Goal: Task Accomplishment & Management: Use online tool/utility

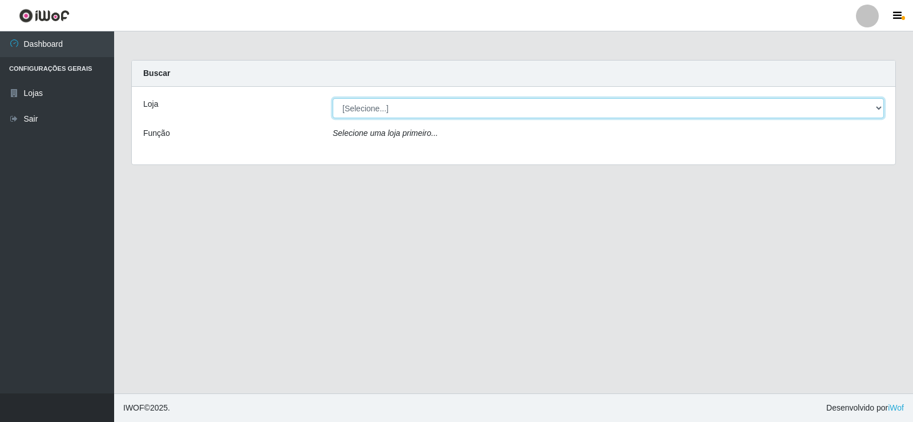
click at [443, 111] on select "[Selecione...] Rede Compras Supermercados - LOJA 2" at bounding box center [608, 108] width 551 height 20
select select "161"
click at [333, 98] on select "[Selecione...] Rede Compras Supermercados - LOJA 2" at bounding box center [608, 108] width 551 height 20
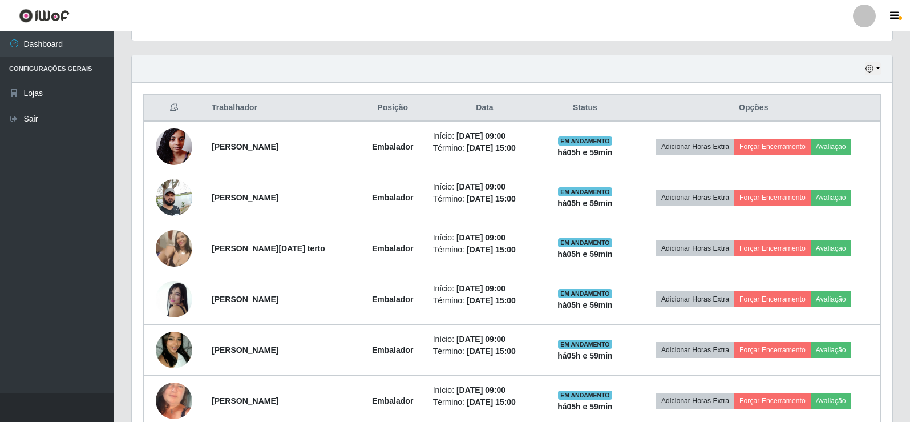
scroll to position [399, 0]
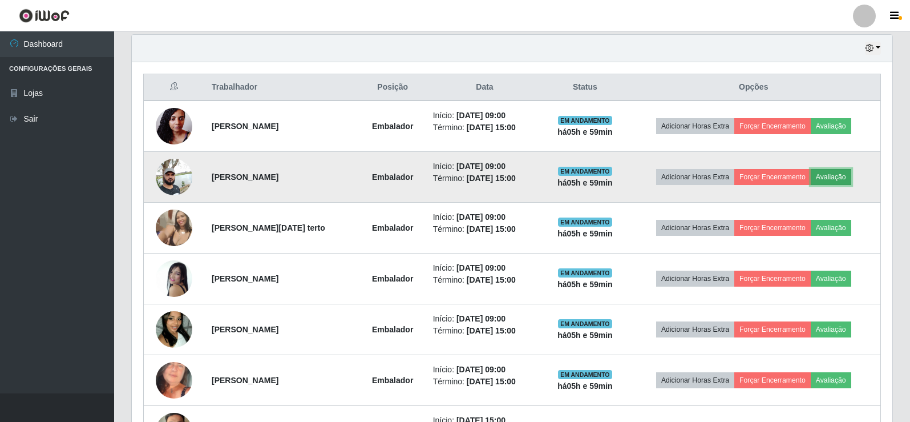
click at [843, 176] on button "Avaliação" at bounding box center [831, 177] width 41 height 16
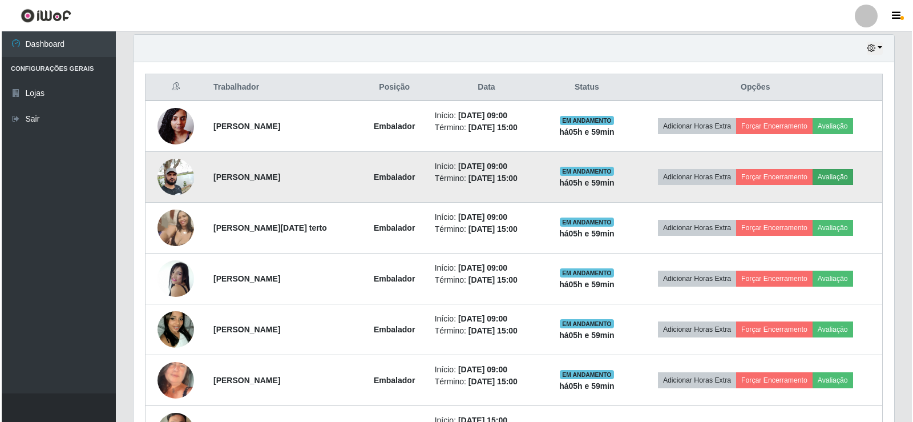
scroll to position [237, 755]
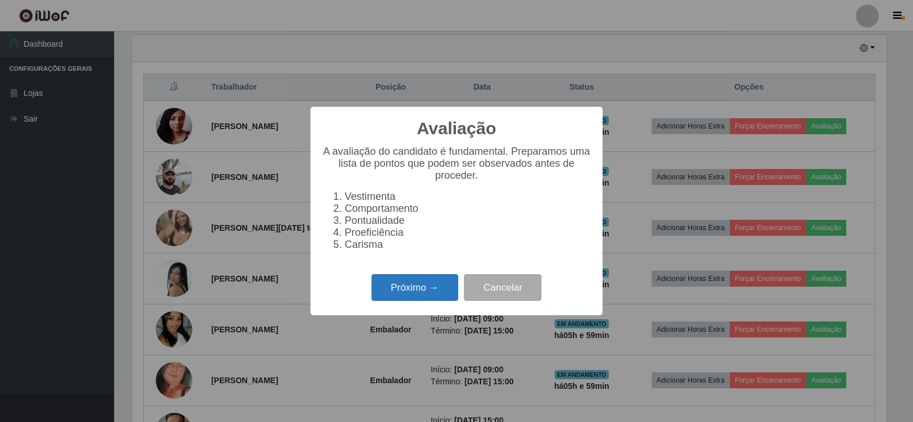
click at [398, 290] on button "Próximo →" at bounding box center [414, 287] width 87 height 27
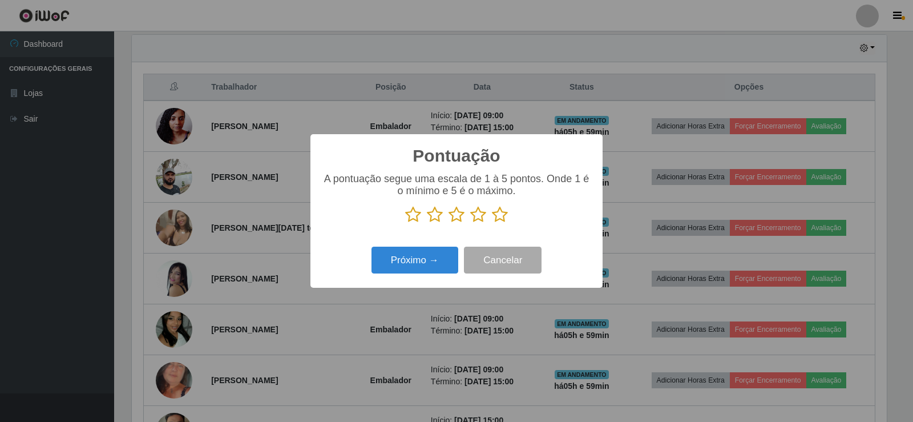
click at [496, 217] on icon at bounding box center [500, 214] width 16 height 17
click at [492, 223] on input "radio" at bounding box center [492, 223] width 0 height 0
click at [433, 258] on button "Próximo →" at bounding box center [414, 260] width 87 height 27
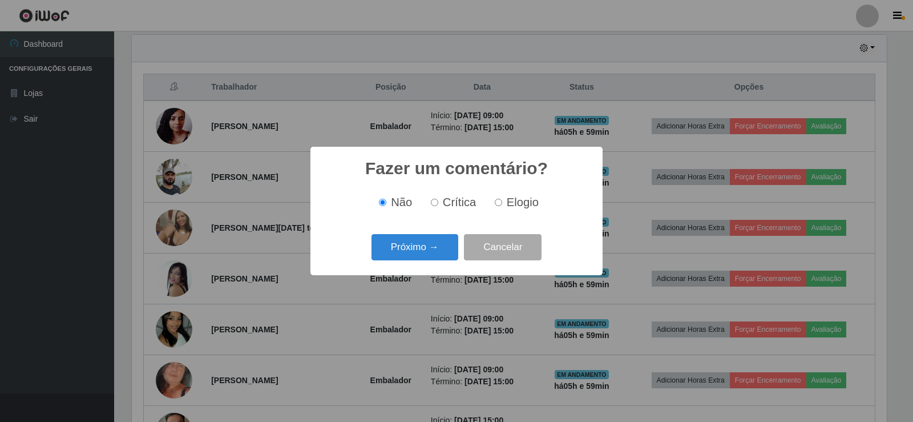
click at [419, 254] on button "Próximo →" at bounding box center [414, 247] width 87 height 27
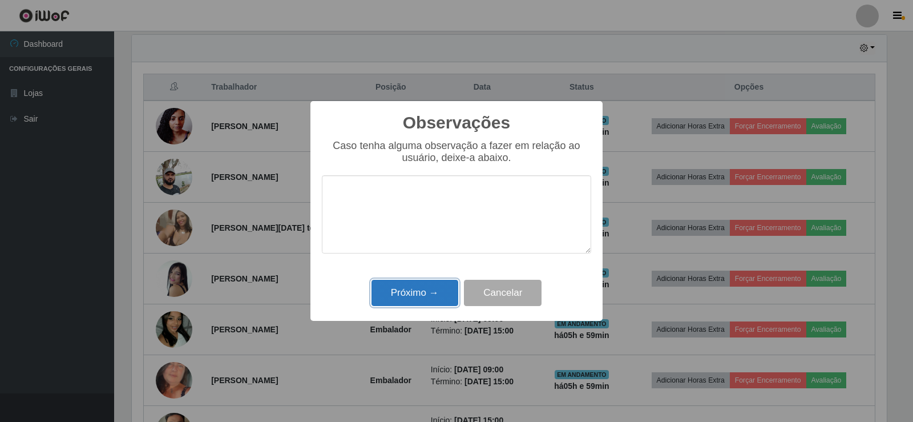
click at [424, 284] on button "Próximo →" at bounding box center [414, 293] width 87 height 27
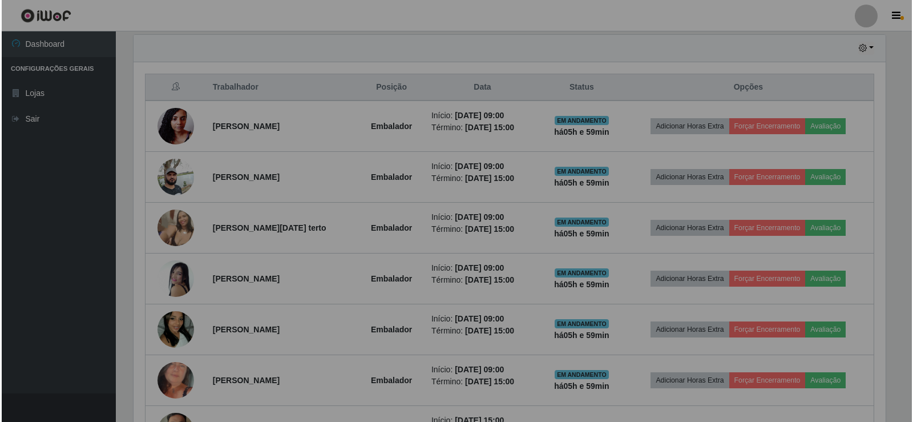
scroll to position [237, 761]
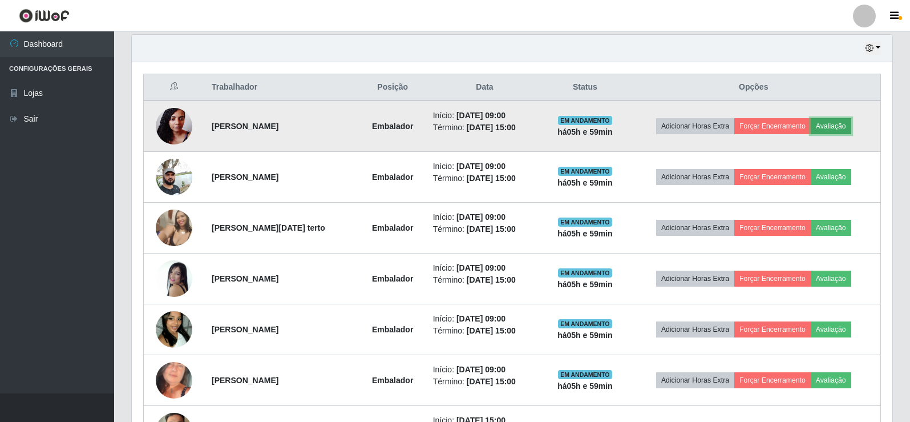
click at [843, 126] on button "Avaliação" at bounding box center [831, 126] width 41 height 16
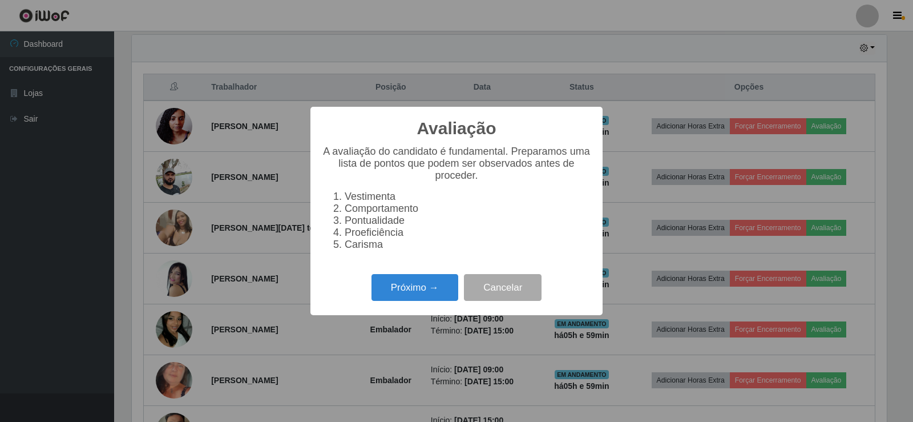
scroll to position [237, 755]
click at [421, 296] on button "Próximo →" at bounding box center [414, 287] width 87 height 27
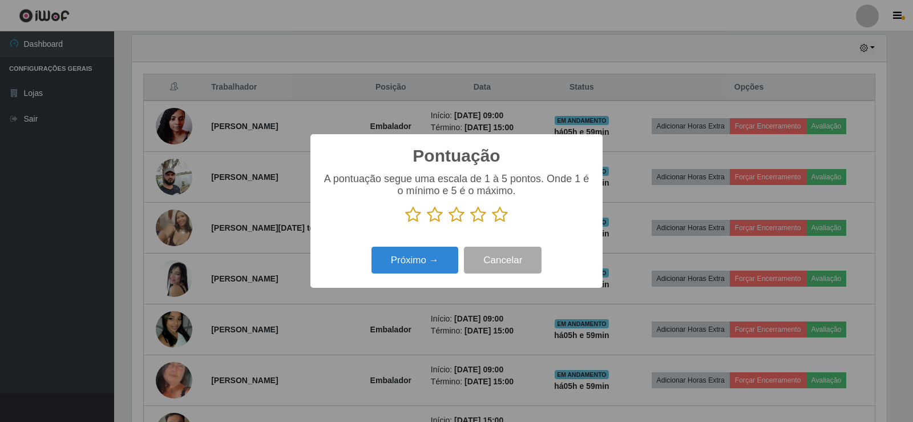
click at [501, 213] on icon at bounding box center [500, 214] width 16 height 17
click at [492, 223] on input "radio" at bounding box center [492, 223] width 0 height 0
click at [422, 267] on button "Próximo →" at bounding box center [414, 260] width 87 height 27
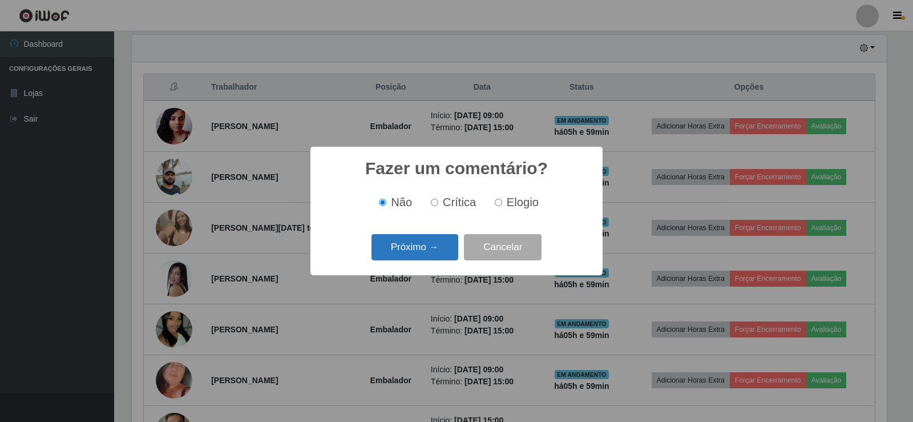
click at [422, 250] on button "Próximo →" at bounding box center [414, 247] width 87 height 27
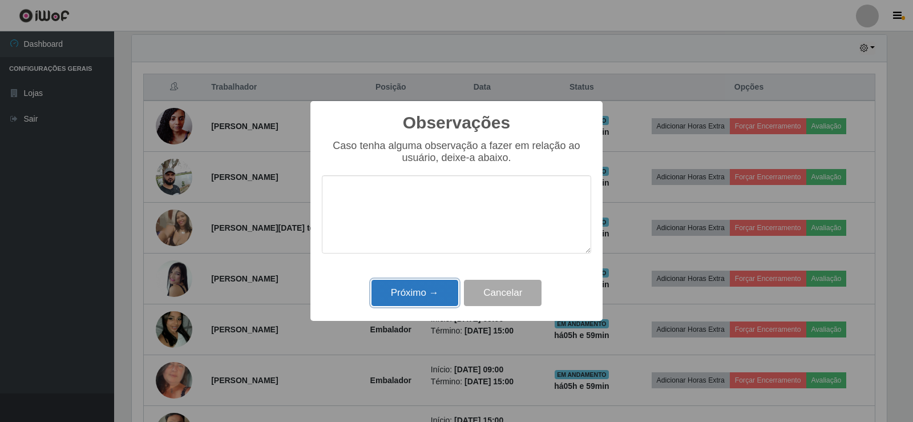
click at [413, 284] on button "Próximo →" at bounding box center [414, 293] width 87 height 27
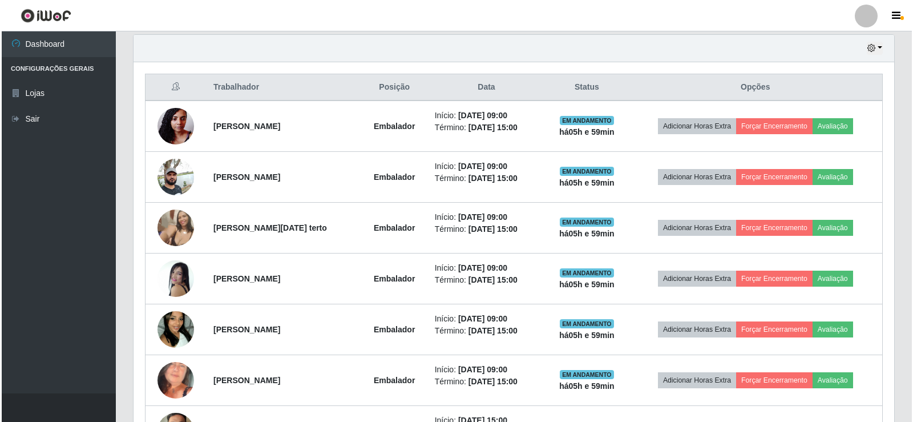
scroll to position [237, 761]
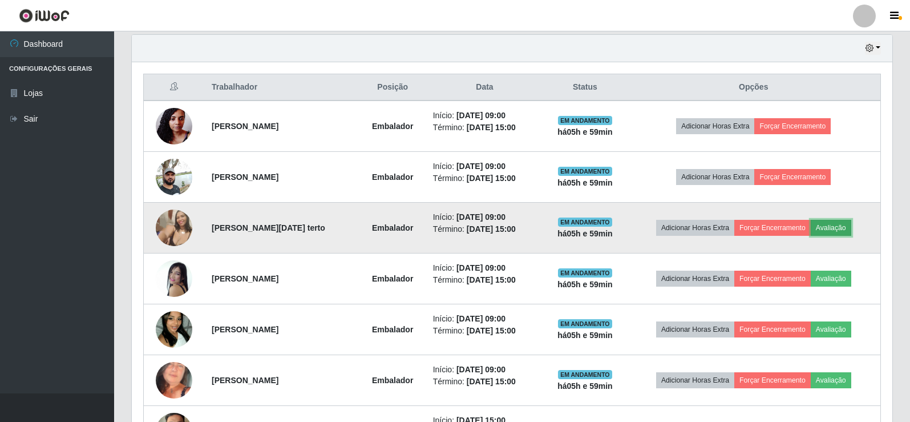
click at [829, 221] on button "Avaliação" at bounding box center [831, 228] width 41 height 16
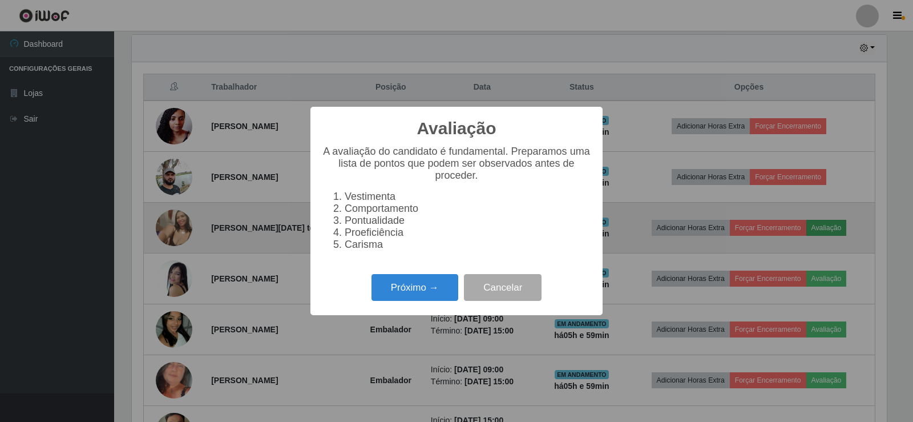
scroll to position [237, 755]
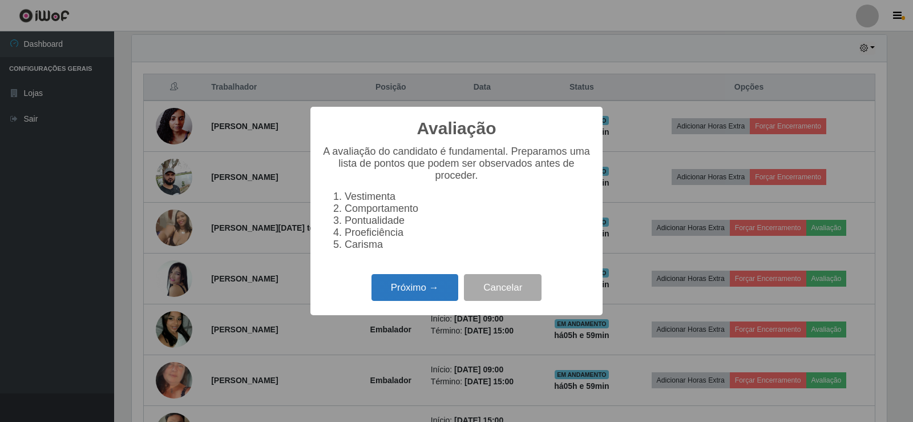
click at [433, 295] on button "Próximo →" at bounding box center [414, 287] width 87 height 27
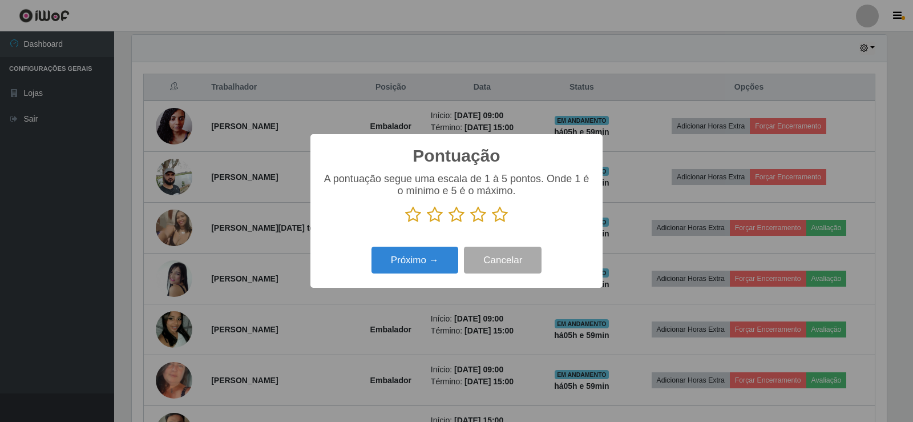
scroll to position [570375, 569856]
click at [494, 219] on icon at bounding box center [500, 214] width 16 height 17
click at [492, 223] on input "radio" at bounding box center [492, 223] width 0 height 0
click at [433, 259] on button "Próximo →" at bounding box center [414, 260] width 87 height 27
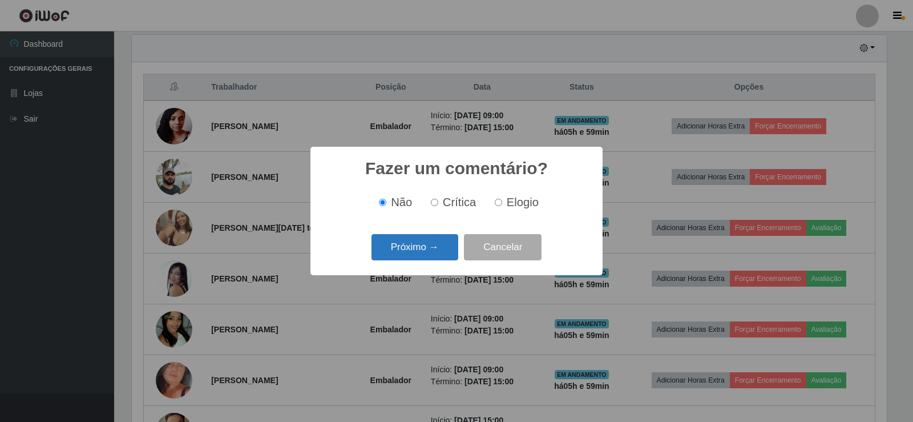
click at [426, 240] on button "Próximo →" at bounding box center [414, 247] width 87 height 27
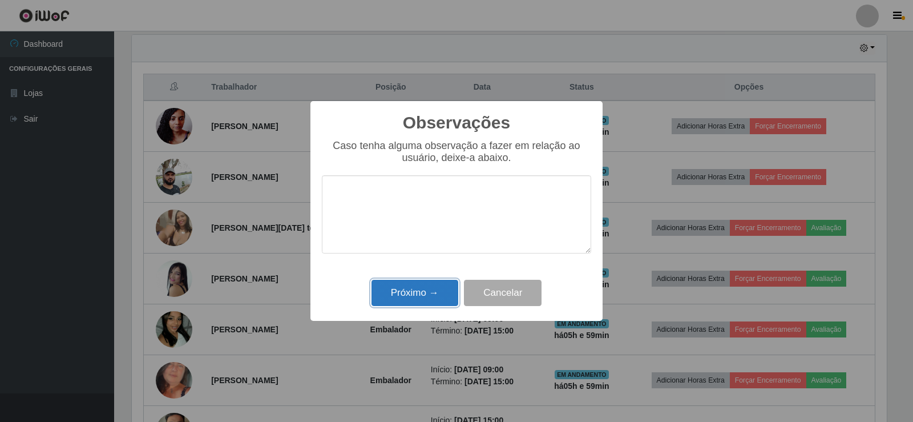
click at [419, 293] on button "Próximo →" at bounding box center [414, 293] width 87 height 27
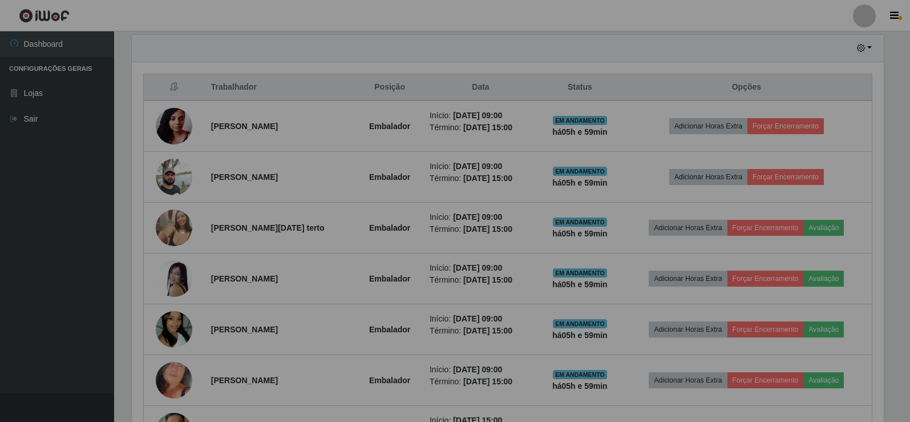
scroll to position [237, 761]
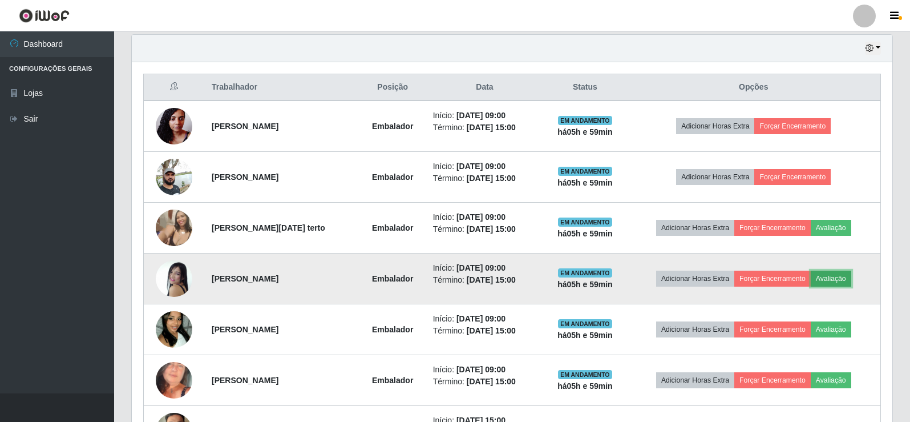
click at [839, 276] on button "Avaliação" at bounding box center [831, 278] width 41 height 16
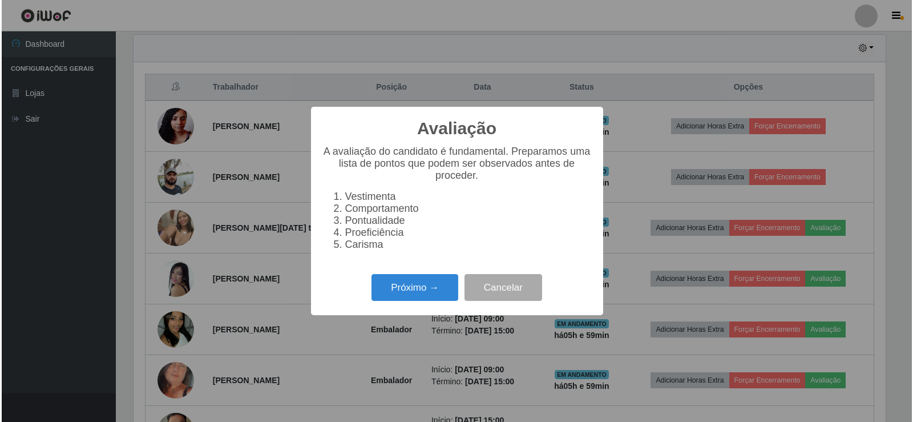
scroll to position [237, 755]
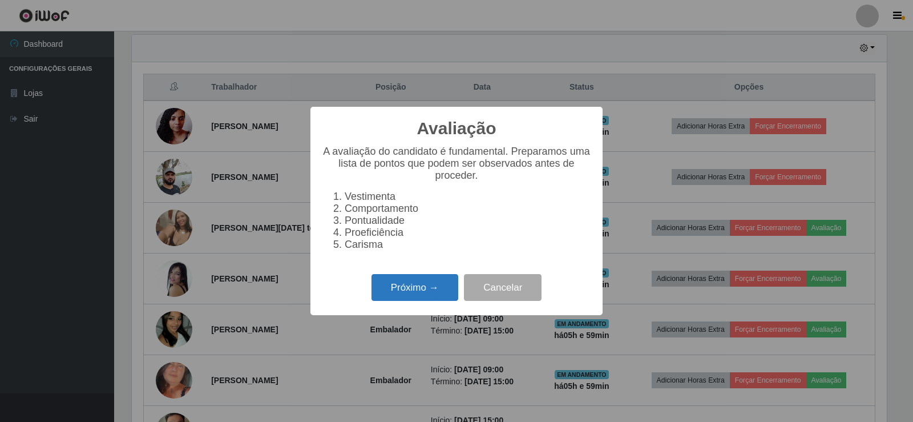
click at [434, 290] on button "Próximo →" at bounding box center [414, 287] width 87 height 27
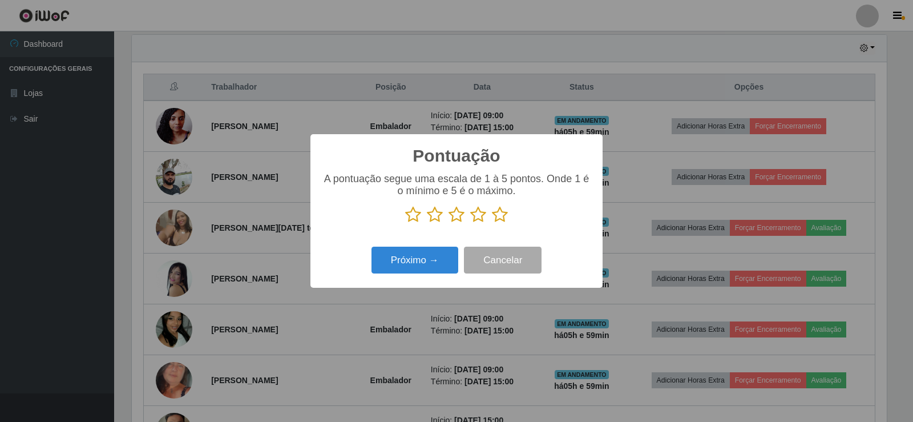
scroll to position [570375, 569856]
click at [505, 216] on icon at bounding box center [500, 214] width 16 height 17
click at [492, 223] on input "radio" at bounding box center [492, 223] width 0 height 0
click at [432, 264] on button "Próximo →" at bounding box center [414, 260] width 87 height 27
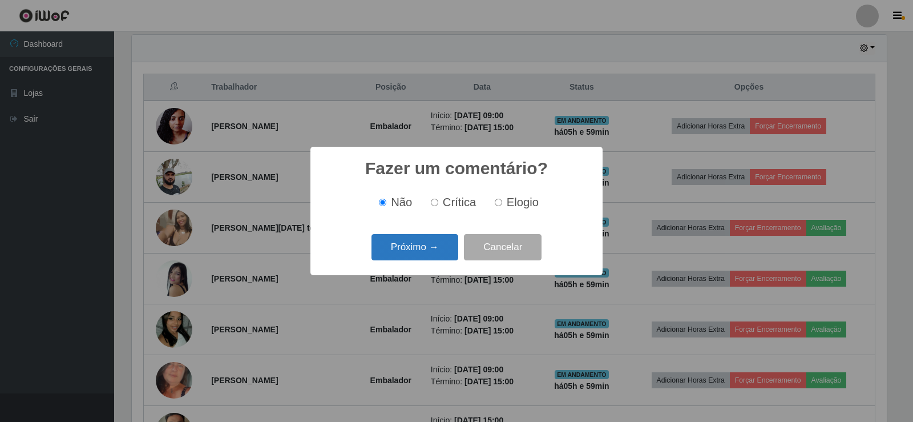
click at [413, 243] on button "Próximo →" at bounding box center [414, 247] width 87 height 27
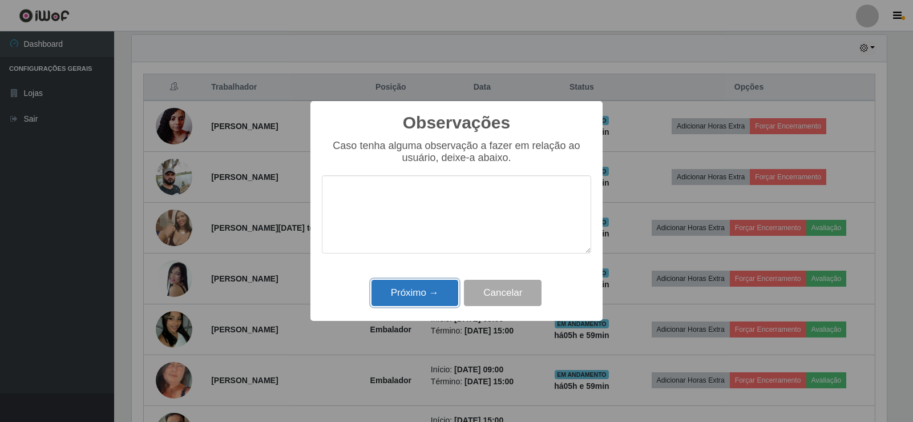
click at [449, 289] on button "Próximo →" at bounding box center [414, 293] width 87 height 27
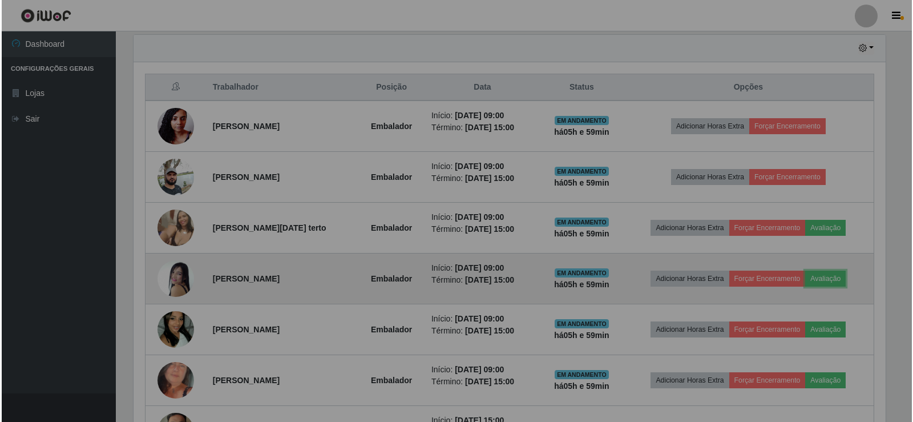
scroll to position [237, 761]
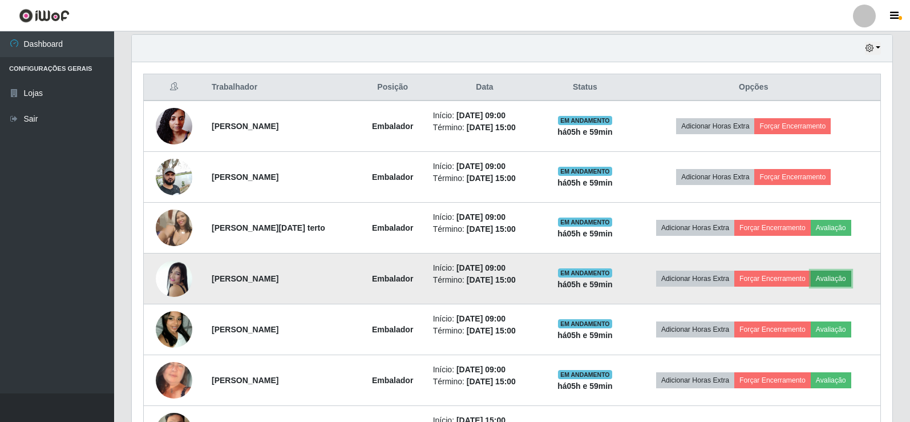
click at [846, 280] on button "Avaliação" at bounding box center [831, 278] width 41 height 16
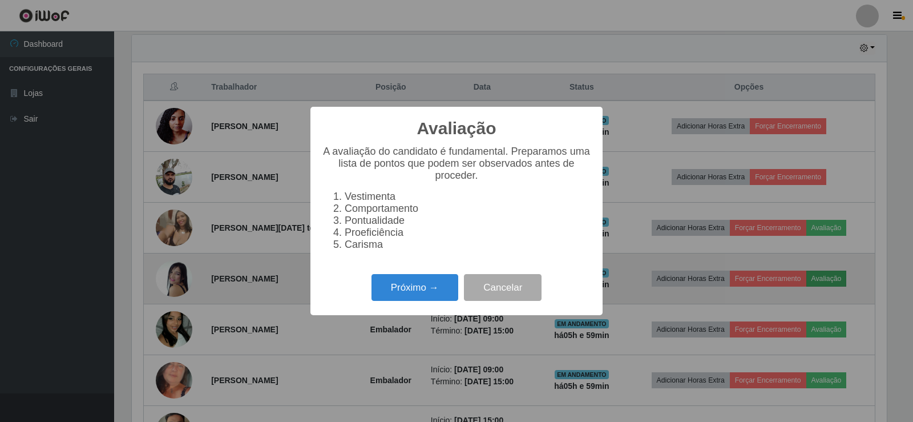
scroll to position [0, 0]
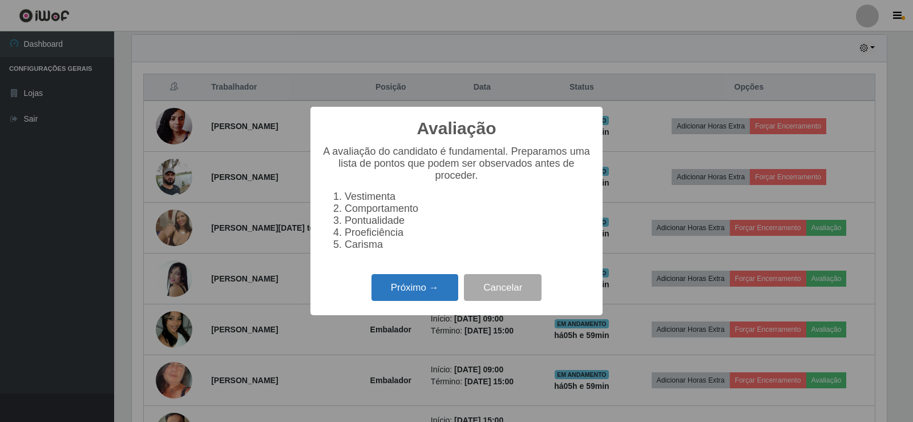
click at [442, 285] on button "Próximo →" at bounding box center [414, 287] width 87 height 27
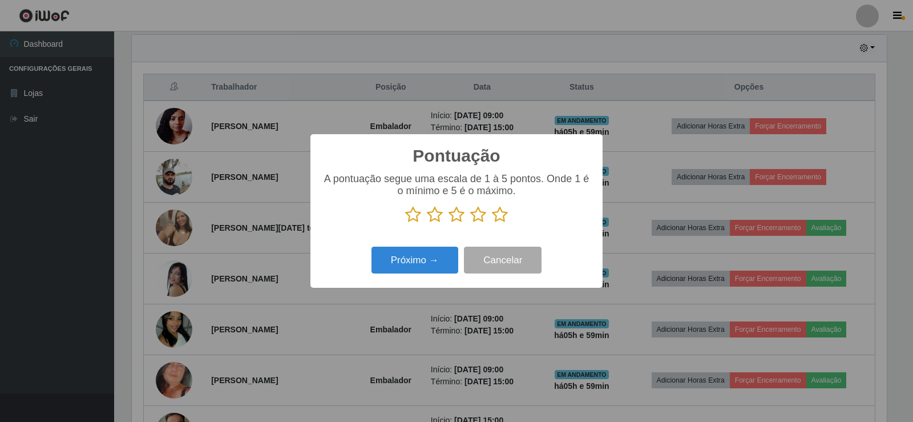
click at [500, 217] on icon at bounding box center [500, 214] width 16 height 17
click at [492, 223] on input "radio" at bounding box center [492, 223] width 0 height 0
click at [419, 270] on button "Próximo →" at bounding box center [414, 260] width 87 height 27
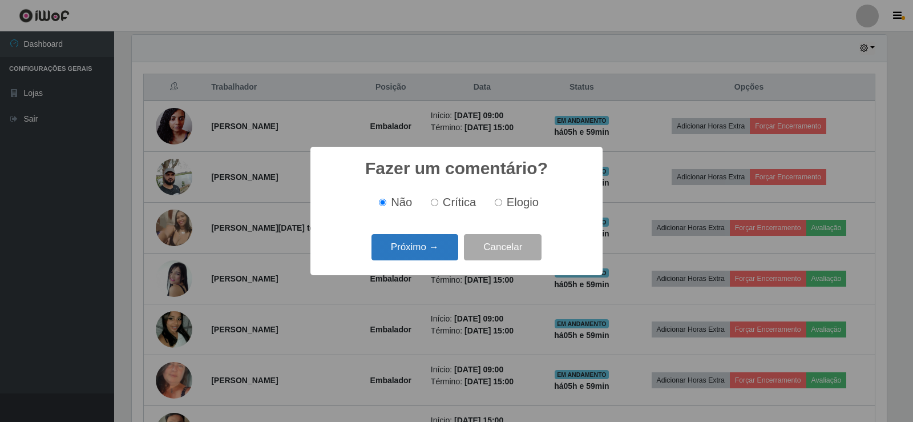
click at [436, 245] on button "Próximo →" at bounding box center [414, 247] width 87 height 27
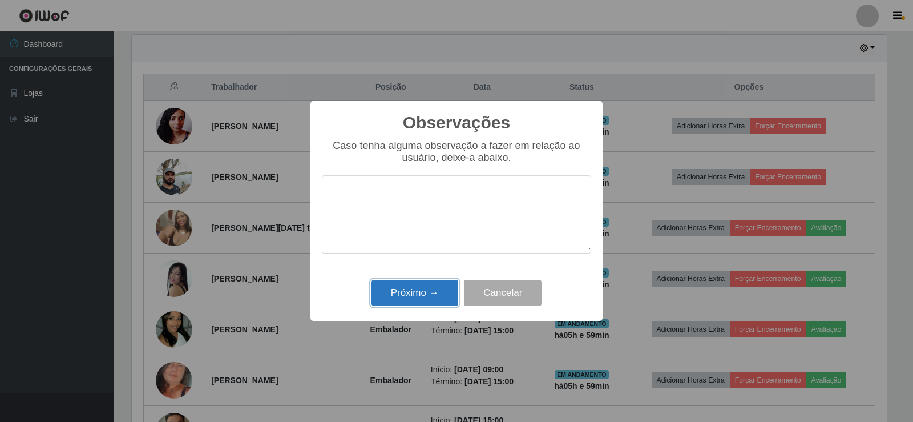
click at [424, 293] on button "Próximo →" at bounding box center [414, 293] width 87 height 27
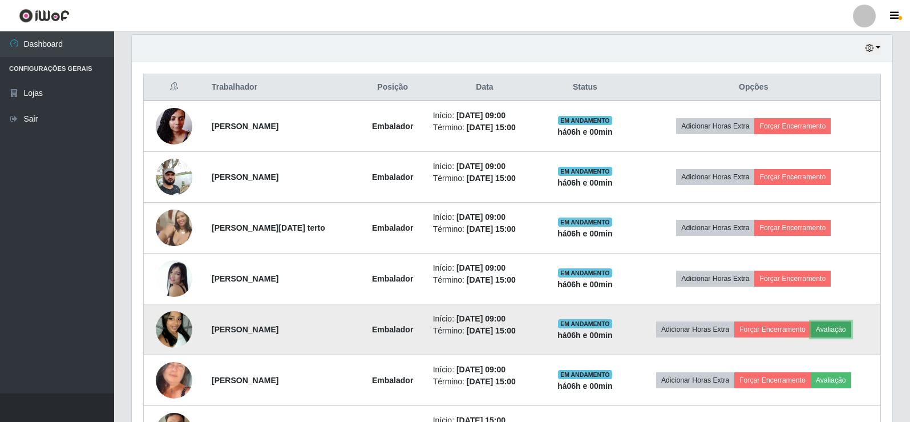
click at [845, 328] on button "Avaliação" at bounding box center [831, 329] width 41 height 16
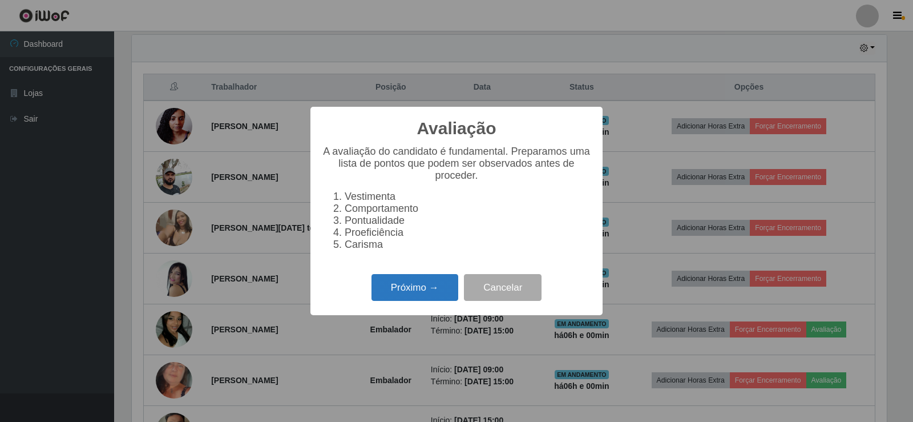
click at [433, 289] on button "Próximo →" at bounding box center [414, 287] width 87 height 27
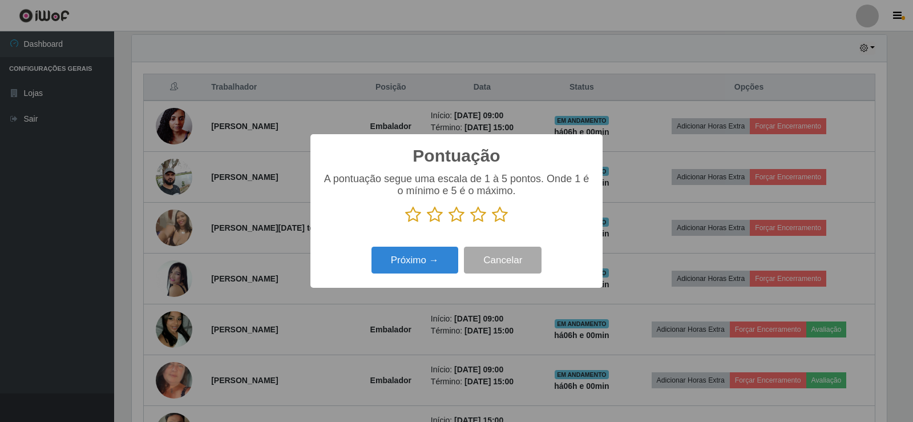
drag, startPoint x: 498, startPoint y: 218, endPoint x: 460, endPoint y: 242, distance: 45.1
click at [498, 220] on icon at bounding box center [500, 214] width 16 height 17
click at [492, 223] on input "radio" at bounding box center [492, 223] width 0 height 0
click at [441, 252] on button "Próximo →" at bounding box center [414, 260] width 87 height 27
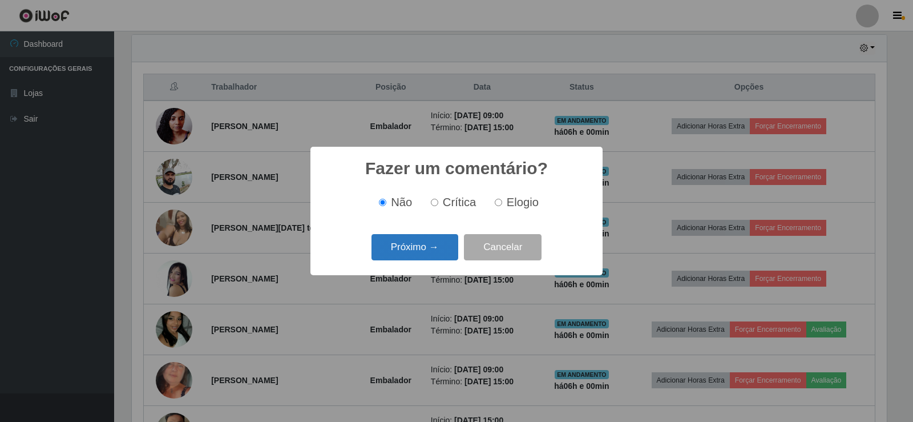
click at [418, 250] on button "Próximo →" at bounding box center [414, 247] width 87 height 27
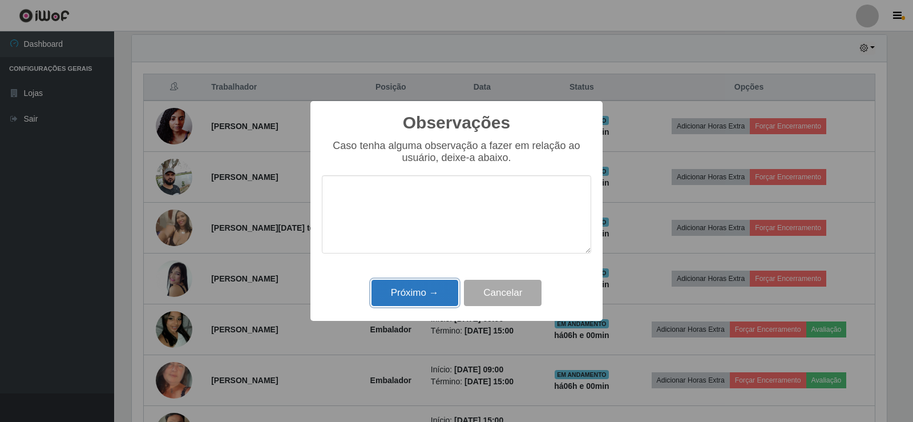
click at [415, 295] on button "Próximo →" at bounding box center [414, 293] width 87 height 27
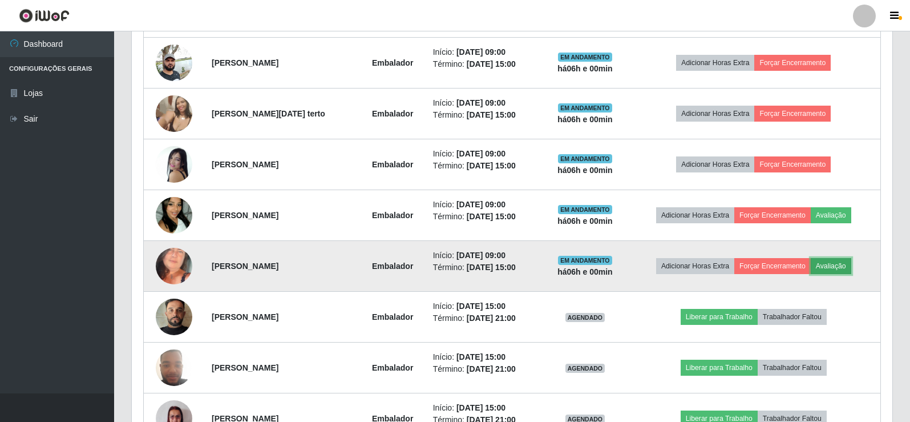
click at [843, 263] on button "Avaliação" at bounding box center [831, 266] width 41 height 16
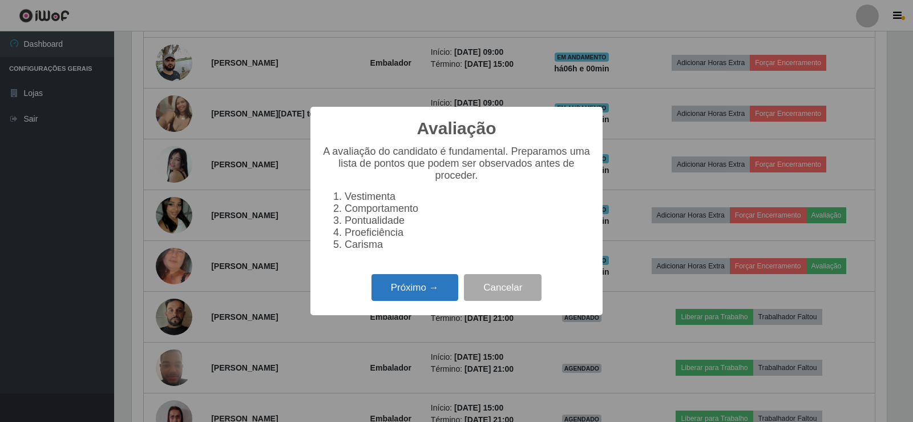
click at [407, 297] on button "Próximo →" at bounding box center [414, 287] width 87 height 27
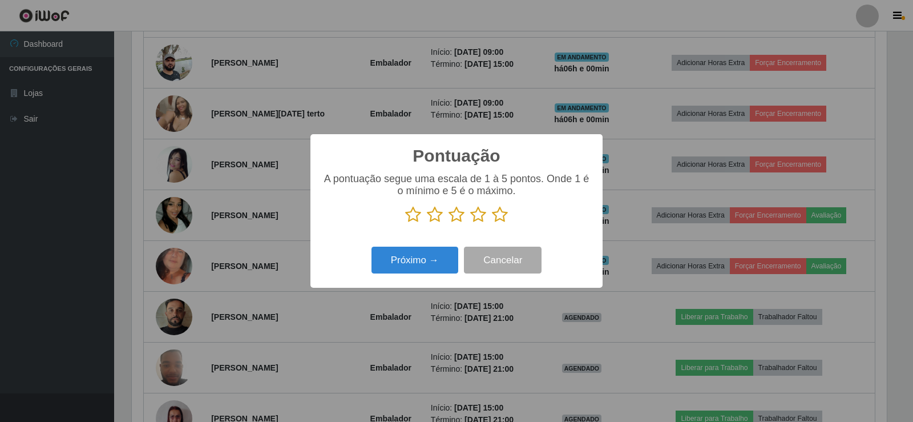
click at [504, 214] on icon at bounding box center [500, 214] width 16 height 17
click at [492, 223] on input "radio" at bounding box center [492, 223] width 0 height 0
click at [422, 260] on button "Próximo →" at bounding box center [414, 260] width 87 height 27
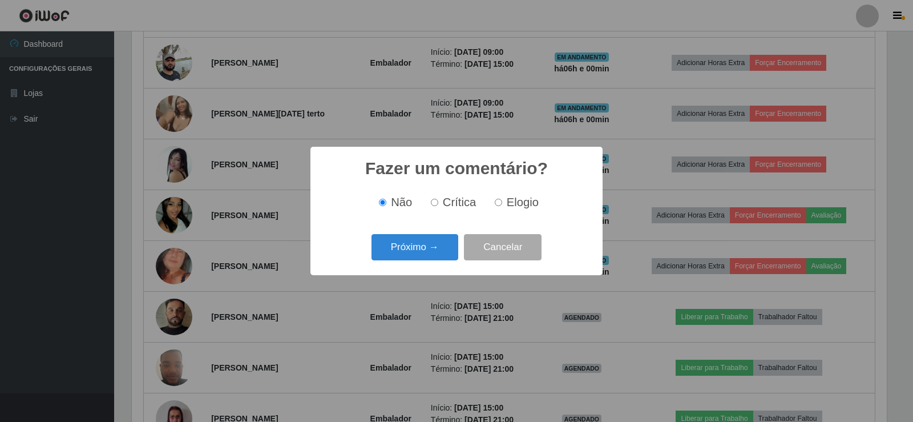
click at [422, 260] on button "Próximo →" at bounding box center [414, 247] width 87 height 27
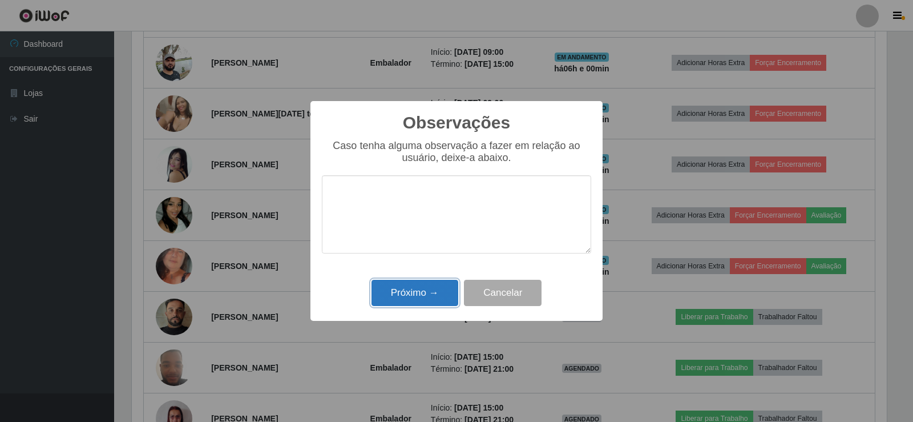
click at [420, 289] on button "Próximo →" at bounding box center [414, 293] width 87 height 27
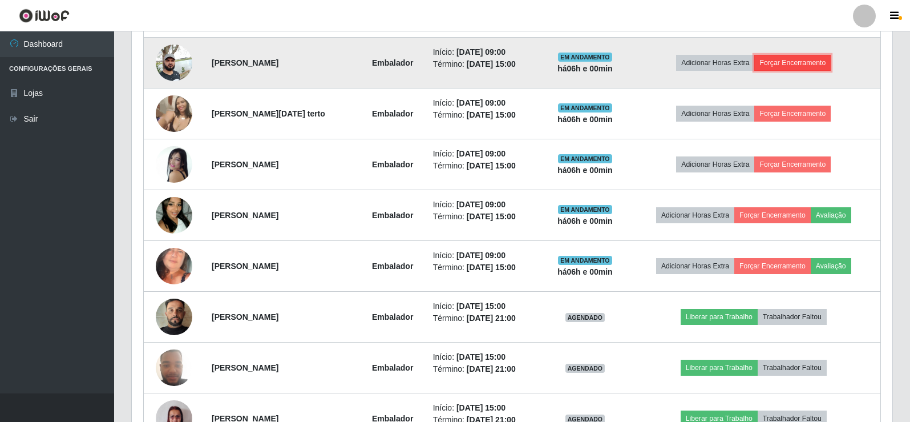
click at [795, 61] on button "Forçar Encerramento" at bounding box center [792, 63] width 76 height 16
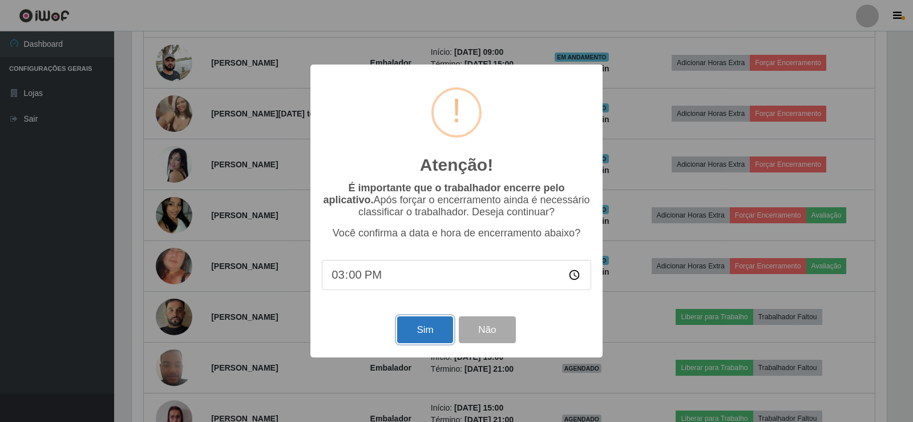
click at [430, 327] on button "Sim" at bounding box center [424, 329] width 55 height 27
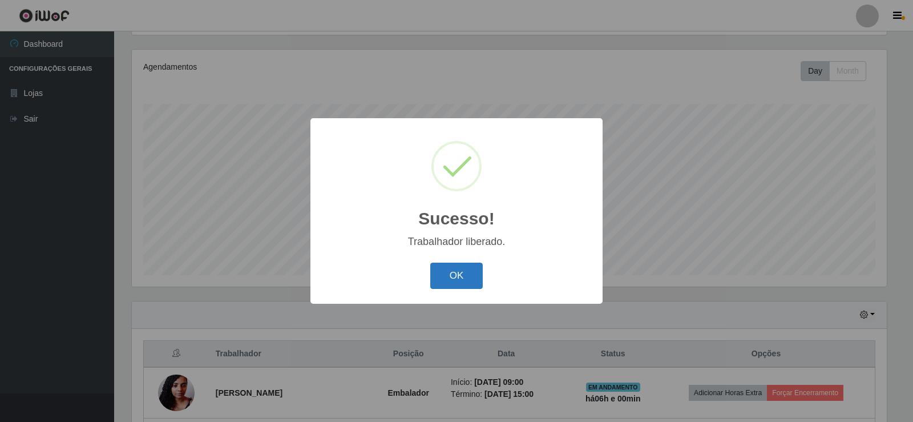
click at [449, 277] on button "OK" at bounding box center [456, 275] width 53 height 27
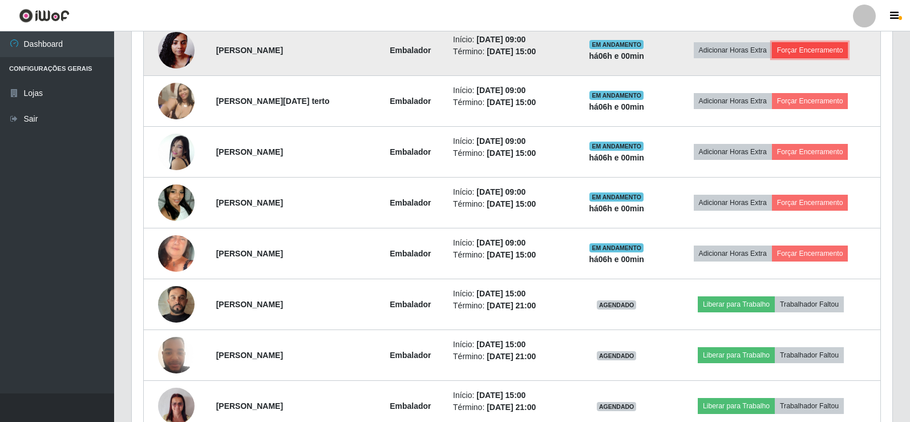
click at [811, 49] on button "Forçar Encerramento" at bounding box center [810, 50] width 76 height 16
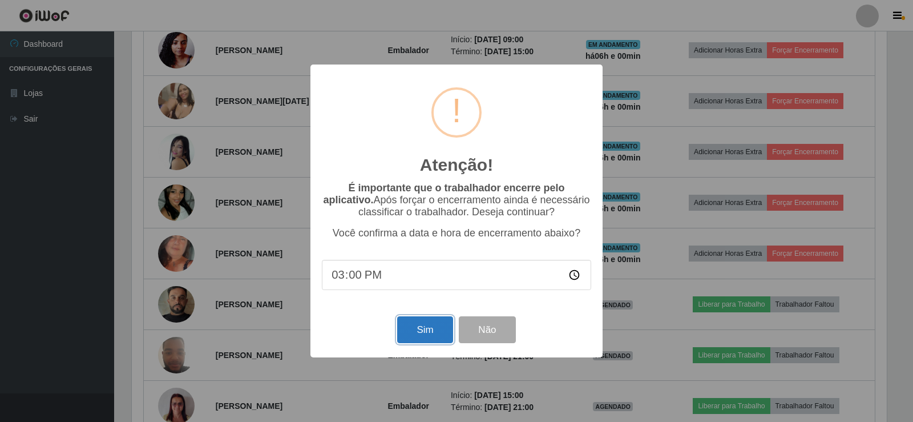
click at [425, 324] on button "Sim" at bounding box center [424, 329] width 55 height 27
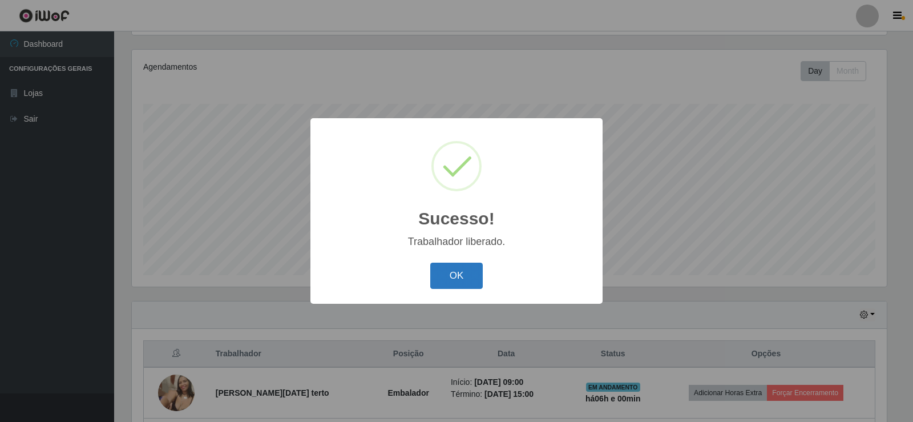
click at [460, 276] on button "OK" at bounding box center [456, 275] width 53 height 27
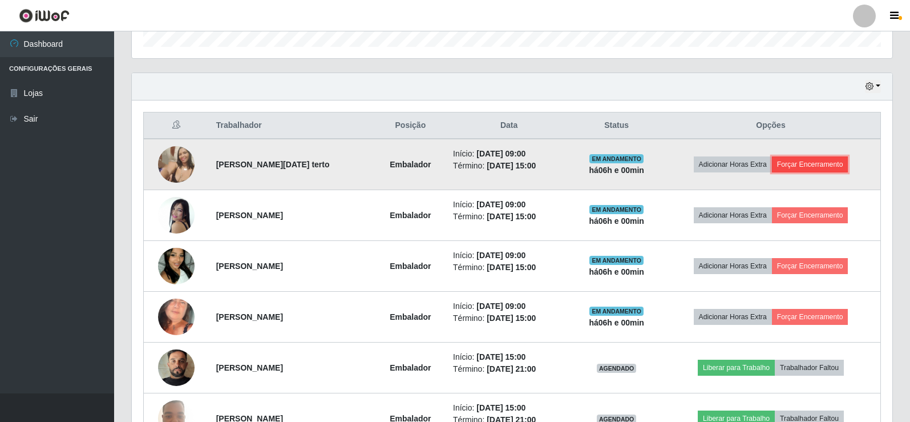
click at [805, 169] on button "Forçar Encerramento" at bounding box center [810, 164] width 76 height 16
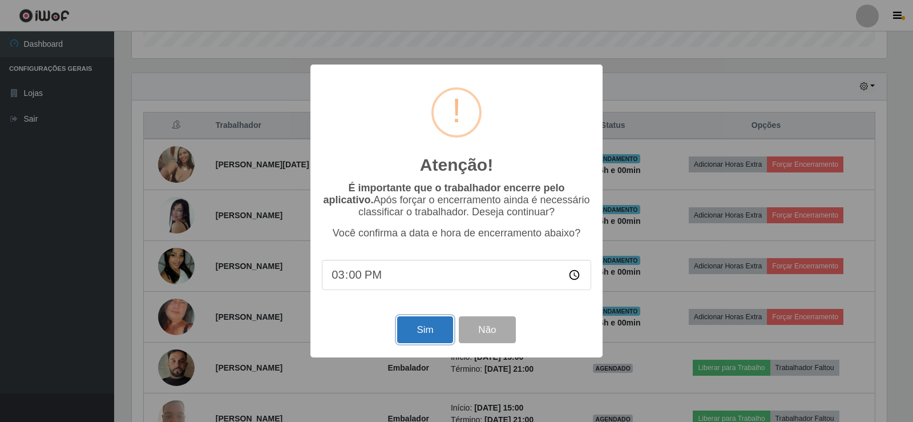
click at [419, 326] on button "Sim" at bounding box center [424, 329] width 55 height 27
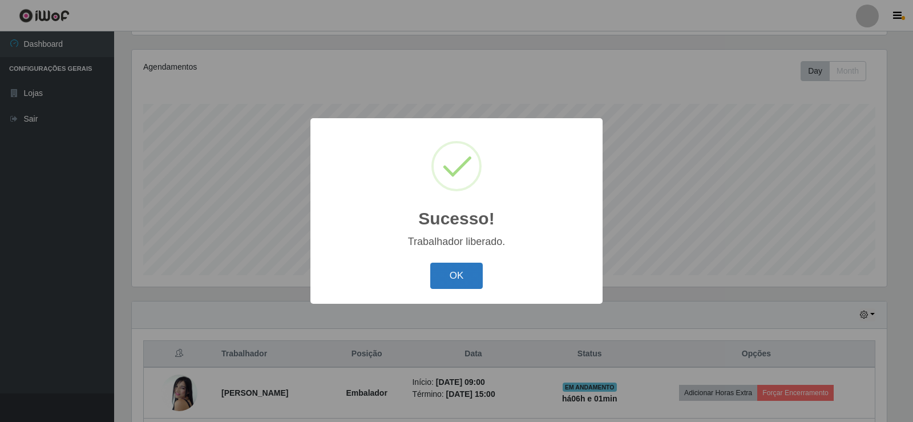
click at [446, 274] on button "OK" at bounding box center [456, 275] width 53 height 27
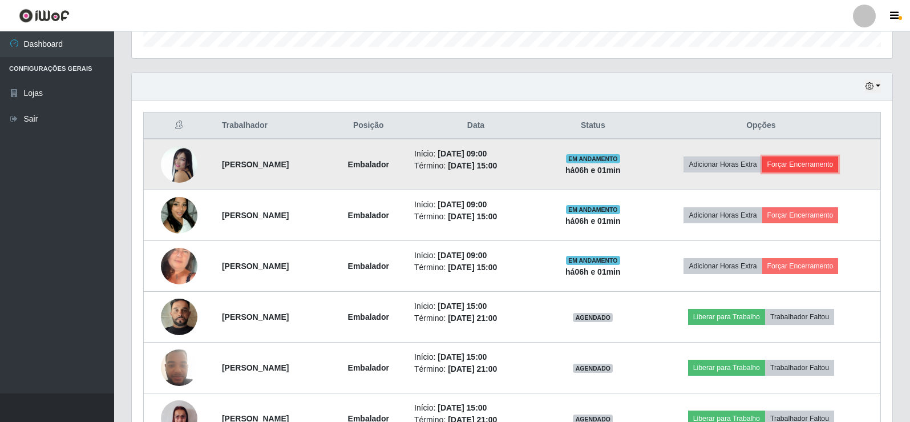
click at [812, 159] on button "Forçar Encerramento" at bounding box center [800, 164] width 76 height 16
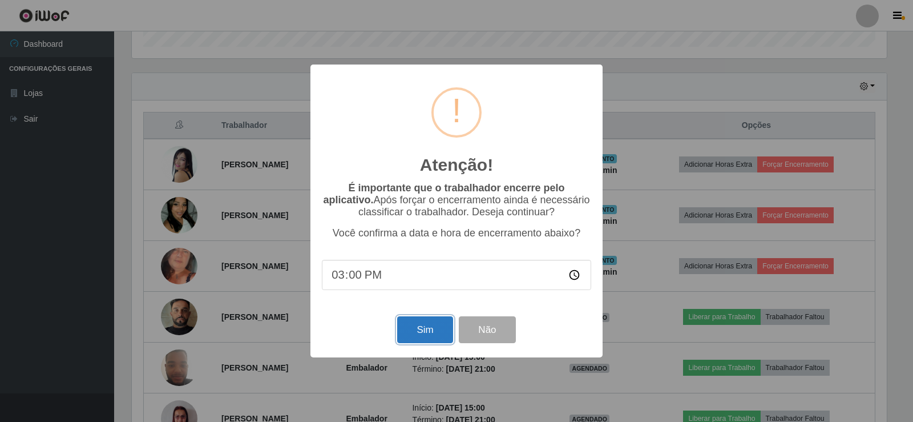
click at [429, 336] on button "Sim" at bounding box center [424, 329] width 55 height 27
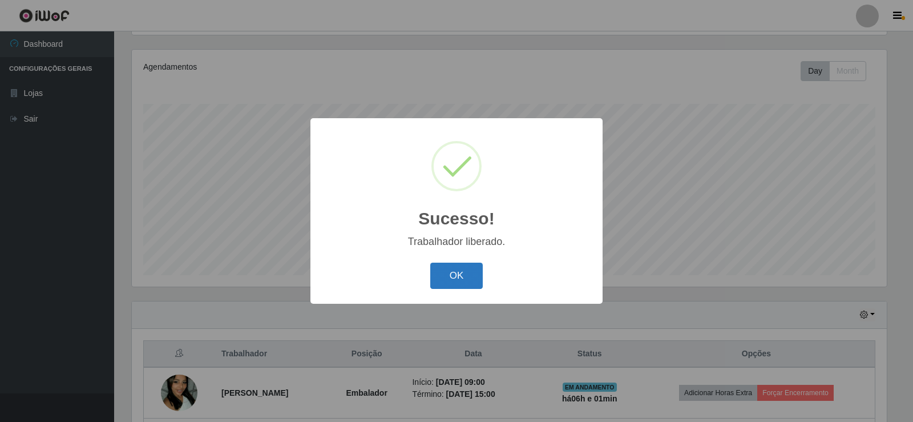
click at [460, 274] on button "OK" at bounding box center [456, 275] width 53 height 27
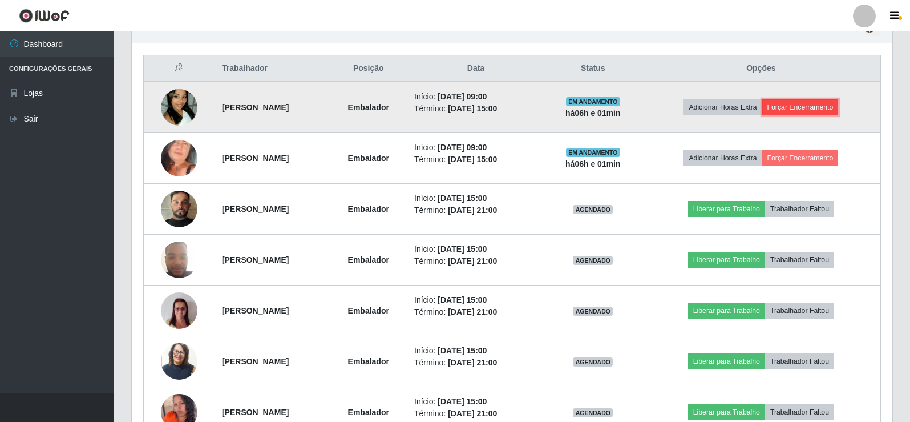
click at [811, 103] on button "Forçar Encerramento" at bounding box center [800, 107] width 76 height 16
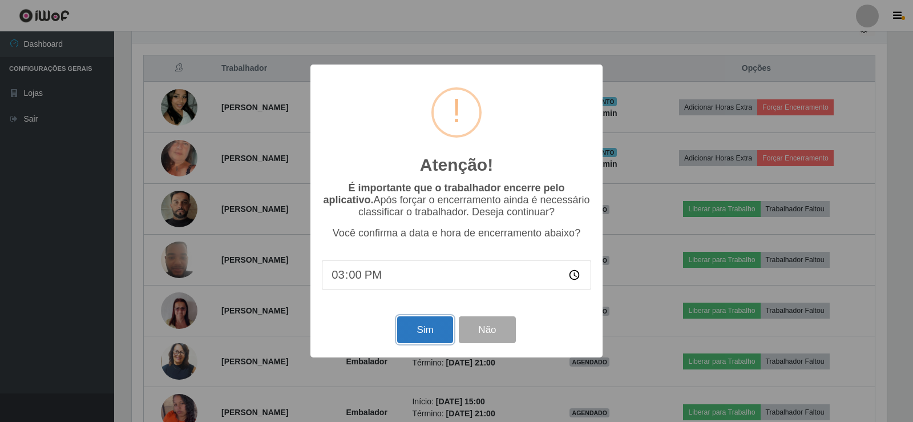
click at [414, 323] on button "Sim" at bounding box center [424, 329] width 55 height 27
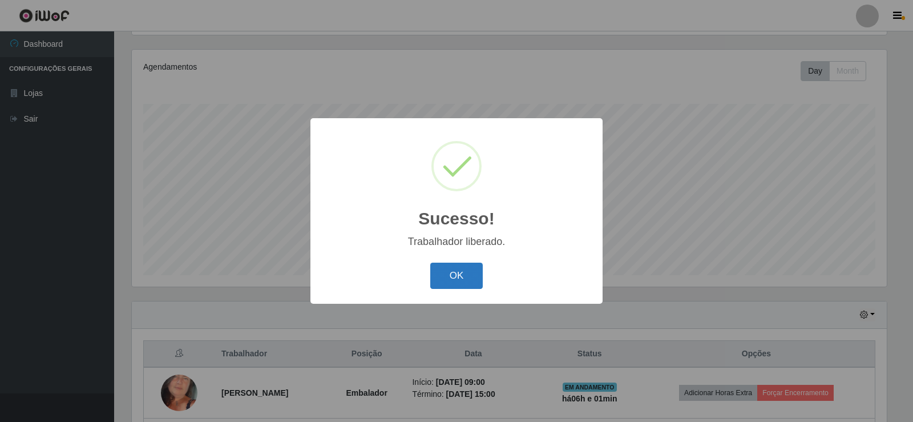
click at [450, 264] on button "OK" at bounding box center [456, 275] width 53 height 27
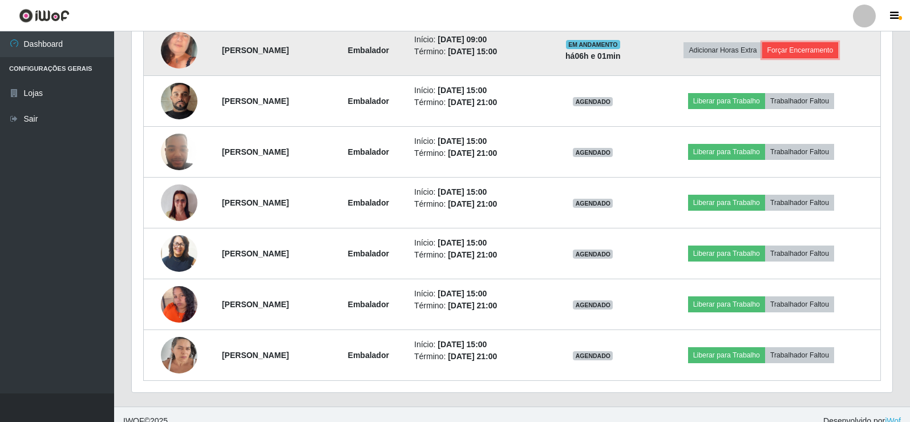
click at [815, 47] on button "Forçar Encerramento" at bounding box center [800, 50] width 76 height 16
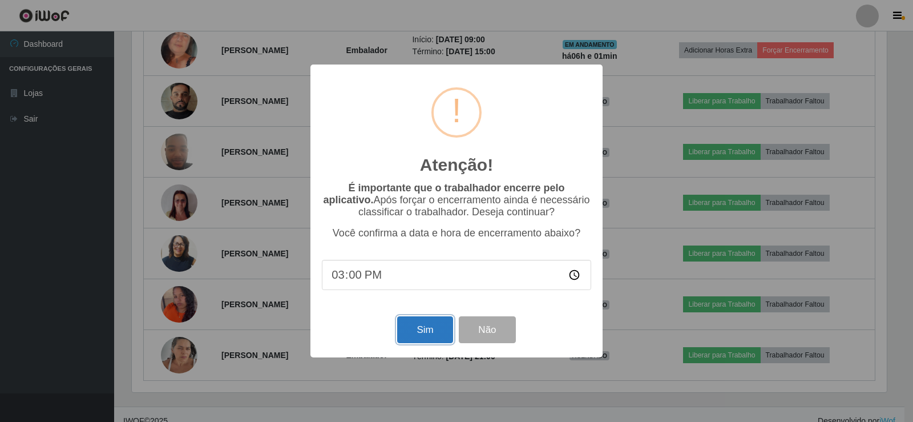
click at [436, 343] on button "Sim" at bounding box center [424, 329] width 55 height 27
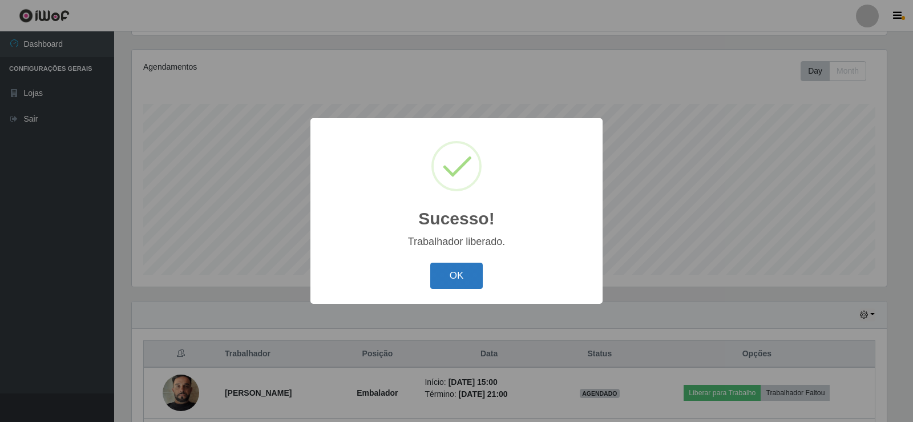
click at [471, 273] on button "OK" at bounding box center [456, 275] width 53 height 27
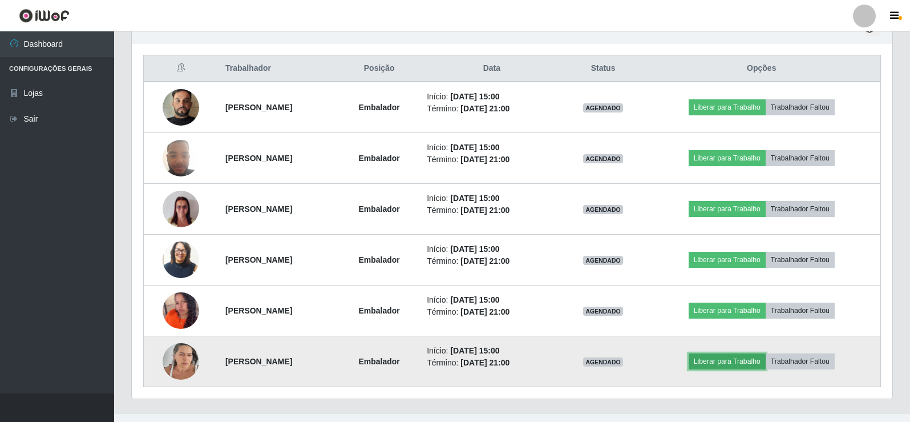
click at [724, 356] on button "Liberar para Trabalho" at bounding box center [727, 361] width 77 height 16
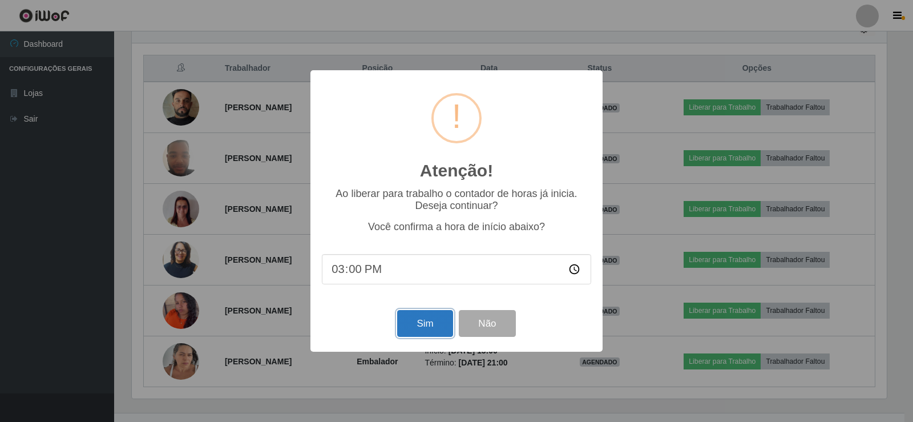
click at [438, 328] on button "Sim" at bounding box center [424, 323] width 55 height 27
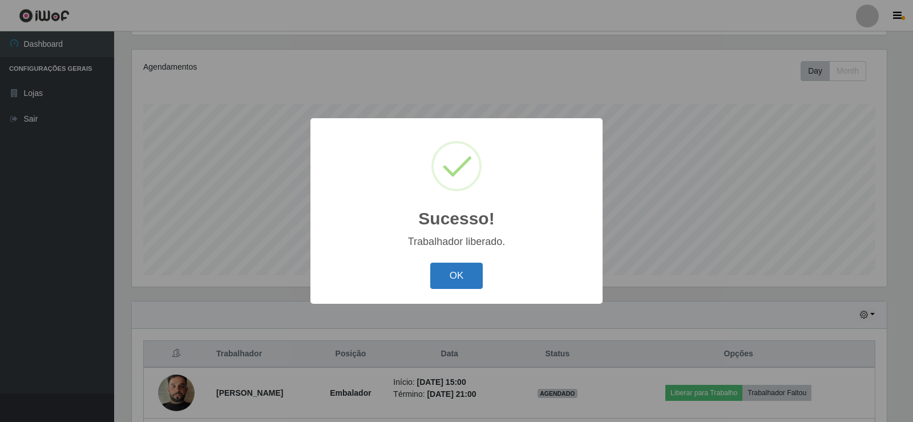
click at [474, 283] on button "OK" at bounding box center [456, 275] width 53 height 27
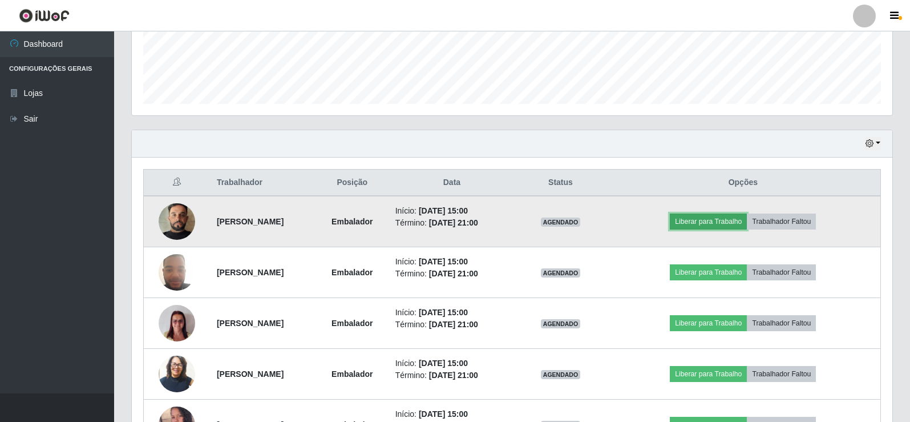
click at [724, 215] on button "Liberar para Trabalho" at bounding box center [708, 221] width 77 height 16
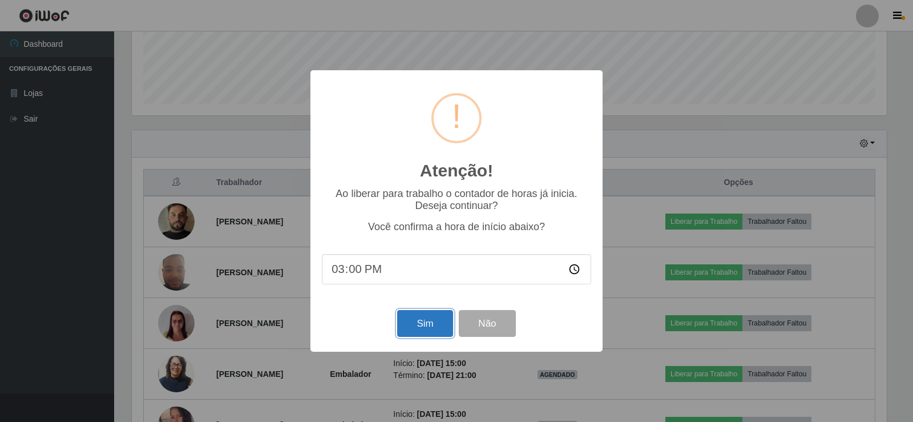
click at [414, 317] on button "Sim" at bounding box center [424, 323] width 55 height 27
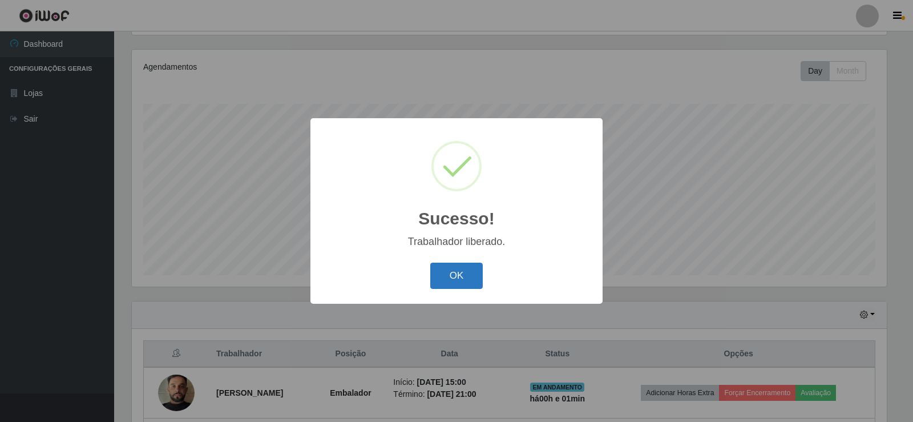
click at [452, 281] on button "OK" at bounding box center [456, 275] width 53 height 27
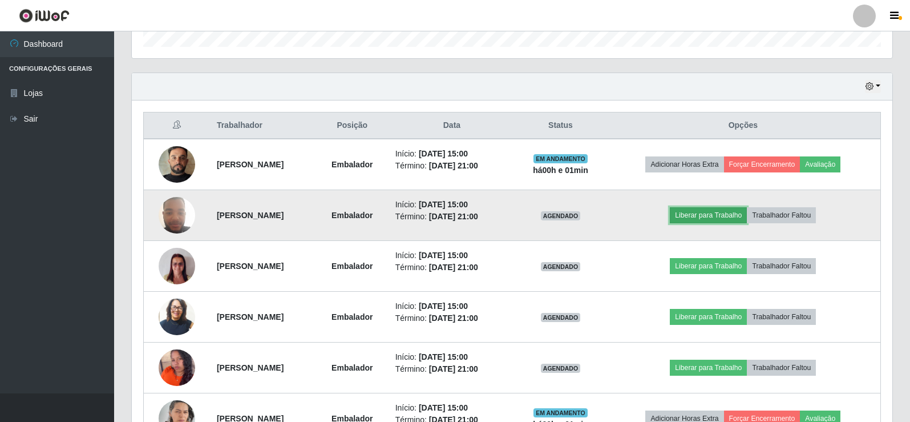
click at [713, 220] on button "Liberar para Trabalho" at bounding box center [708, 215] width 77 height 16
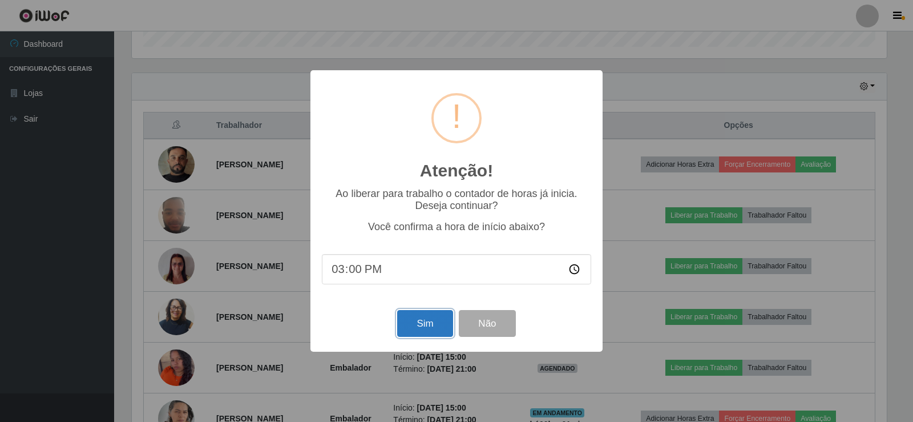
click at [437, 319] on button "Sim" at bounding box center [424, 323] width 55 height 27
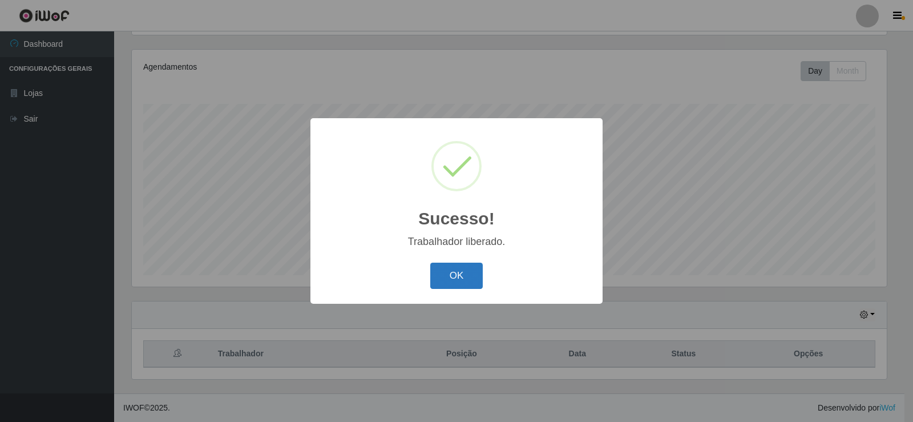
click at [454, 288] on button "OK" at bounding box center [456, 275] width 53 height 27
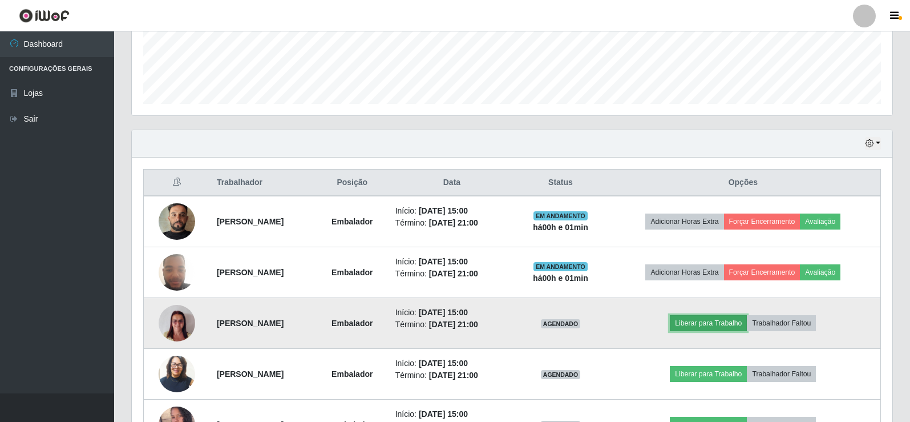
click at [706, 322] on button "Liberar para Trabalho" at bounding box center [708, 323] width 77 height 16
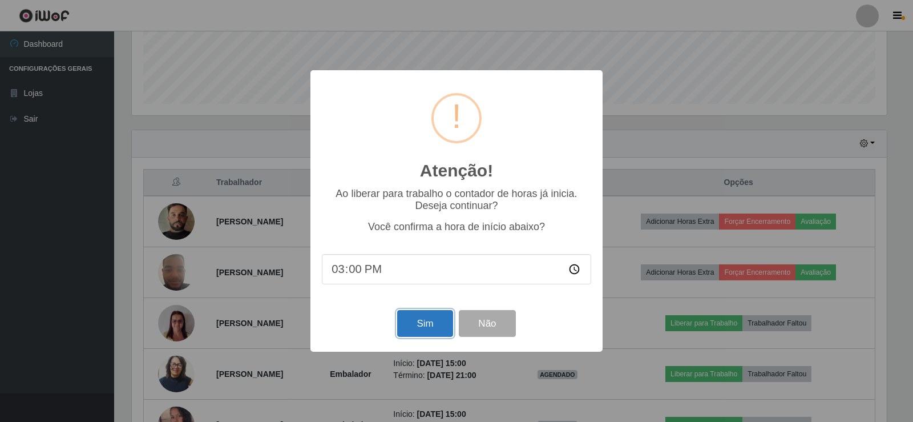
click at [423, 325] on button "Sim" at bounding box center [424, 323] width 55 height 27
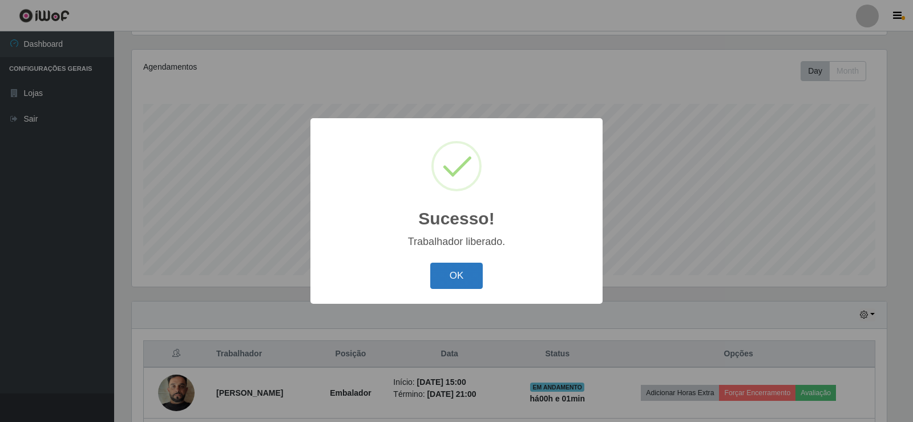
click at [455, 286] on button "OK" at bounding box center [456, 275] width 53 height 27
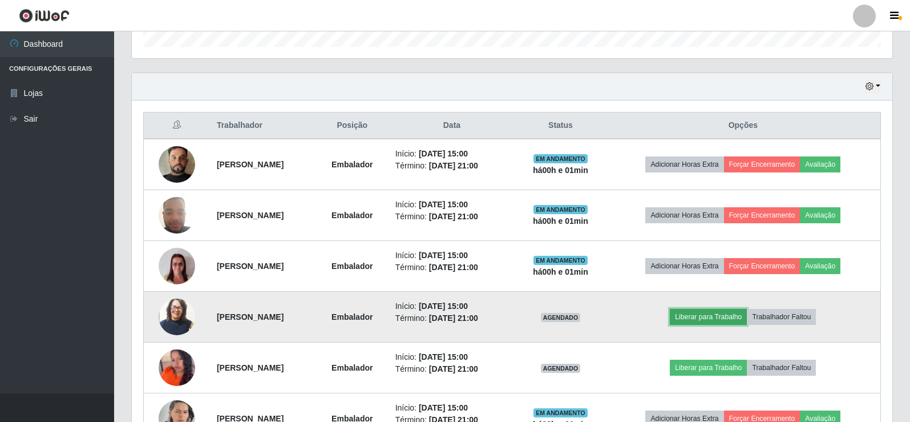
click at [737, 312] on button "Liberar para Trabalho" at bounding box center [708, 317] width 77 height 16
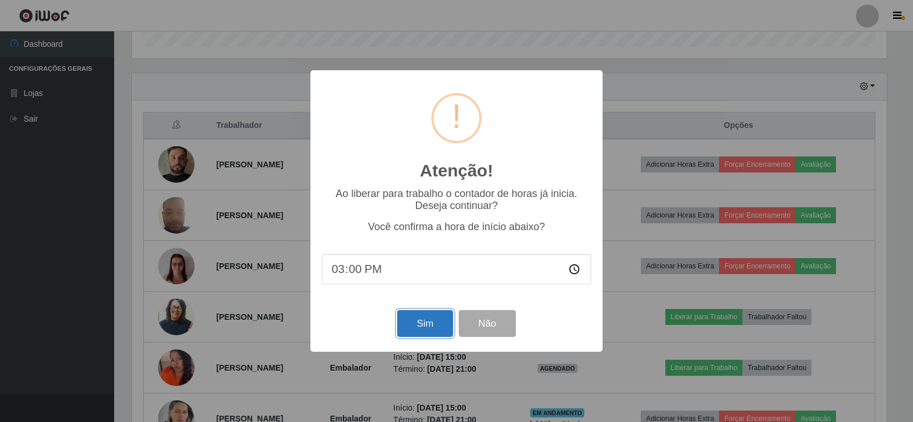
click at [431, 335] on button "Sim" at bounding box center [424, 323] width 55 height 27
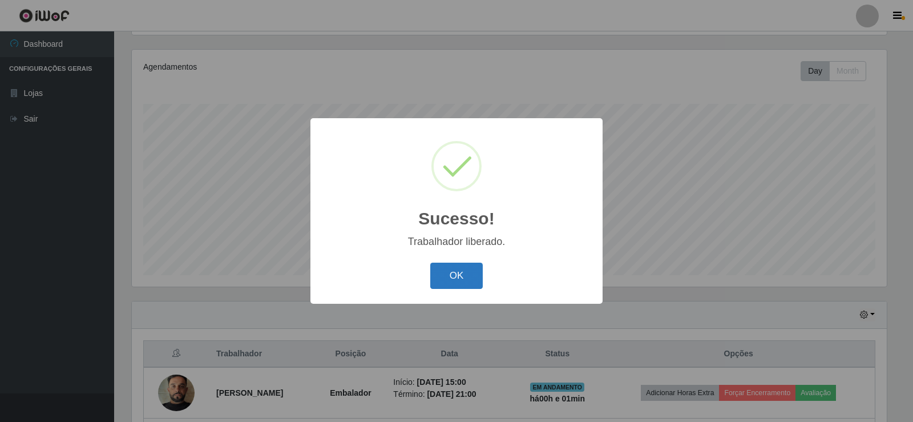
click at [460, 273] on button "OK" at bounding box center [456, 275] width 53 height 27
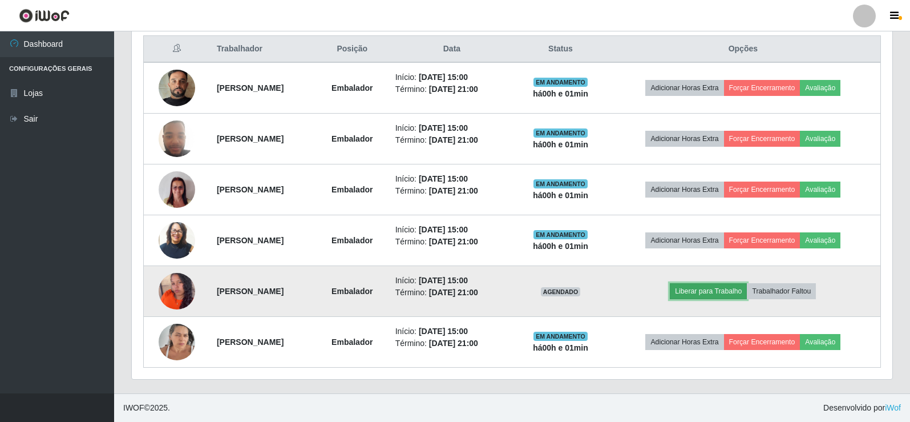
click at [721, 285] on button "Liberar para Trabalho" at bounding box center [708, 291] width 77 height 16
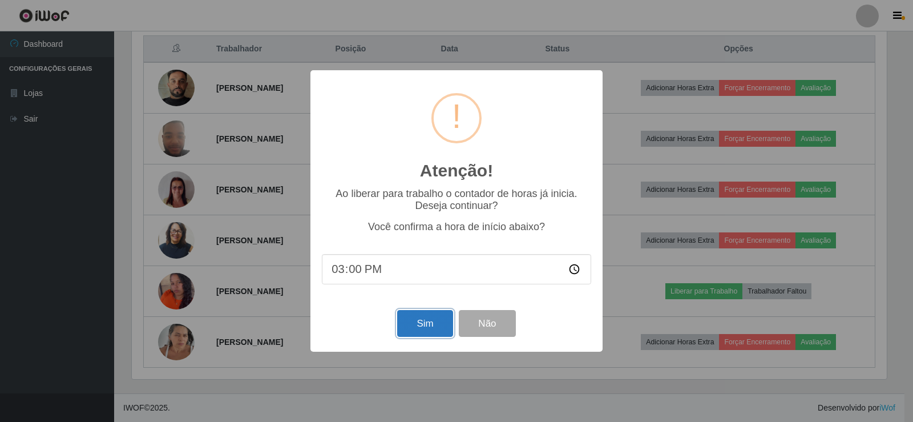
click at [422, 315] on button "Sim" at bounding box center [424, 323] width 55 height 27
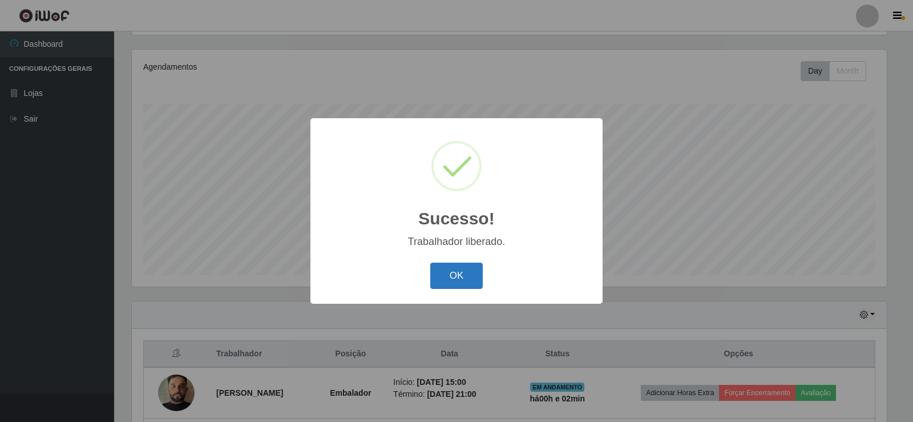
click at [466, 269] on button "OK" at bounding box center [456, 275] width 53 height 27
